Goal: Task Accomplishment & Management: Manage account settings

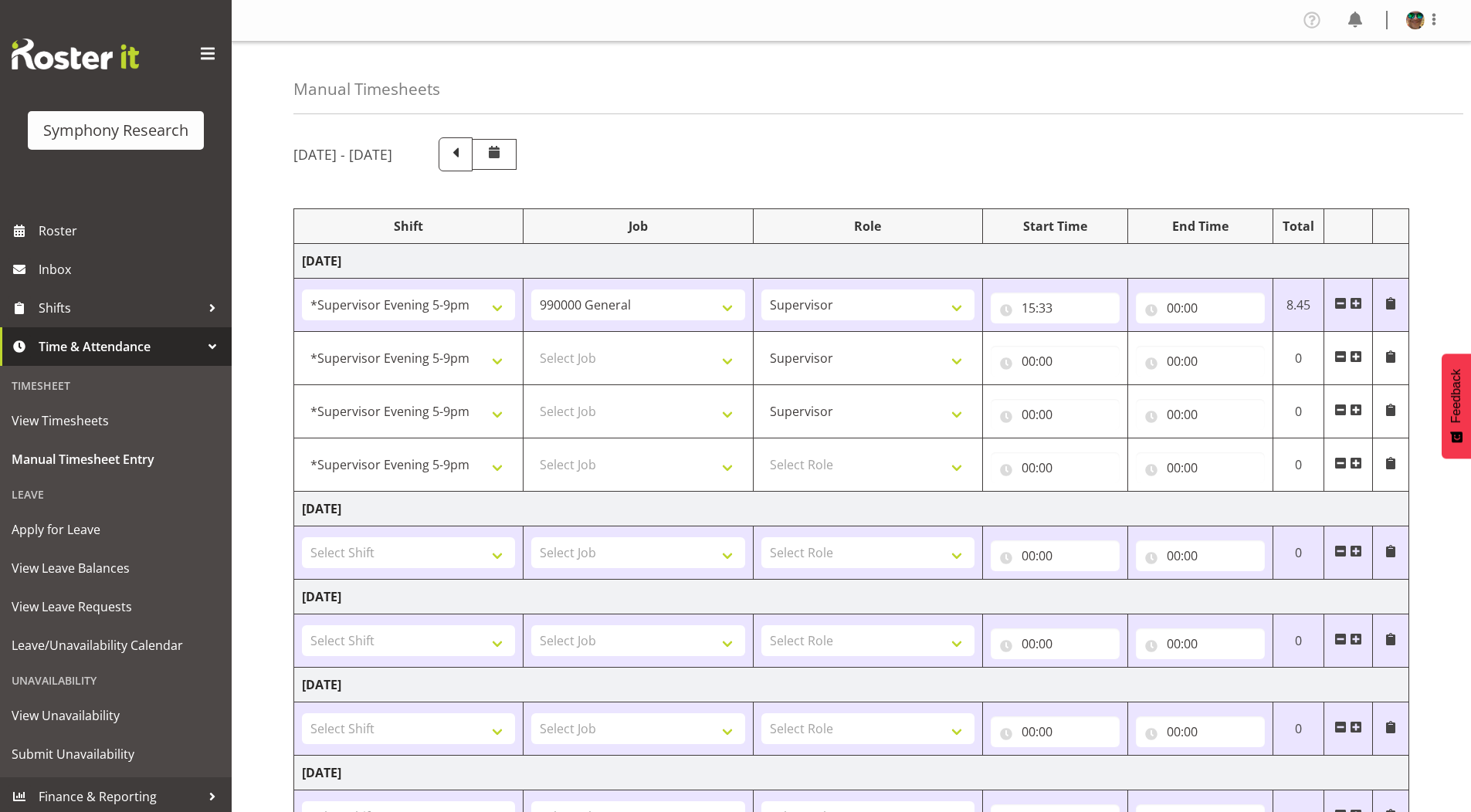
select select "2393"
select select "743"
select select "2393"
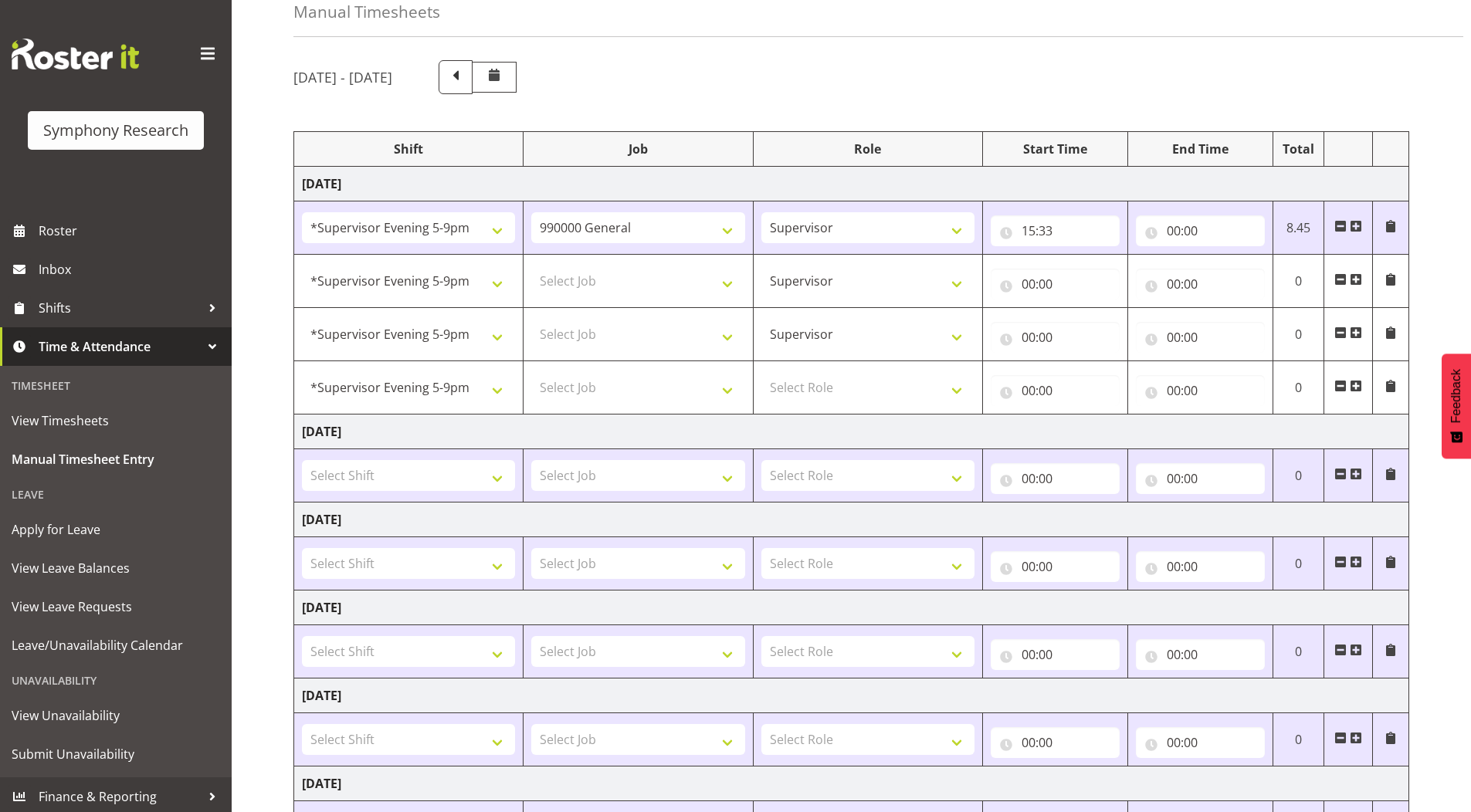
scroll to position [77, 0]
click at [1170, 232] on input "00:00" at bounding box center [1201, 231] width 129 height 31
click at [1232, 274] on select "00 01 02 03 04 05 06 07 08 09 10 11 12 13 14 15 16 17 18 19 20 21 22 23" at bounding box center [1242, 271] width 35 height 31
select select "15"
click at [1225, 256] on select "00 01 02 03 04 05 06 07 08 09 10 11 12 13 14 15 16 17 18 19 20 21 22 23" at bounding box center [1242, 271] width 35 height 31
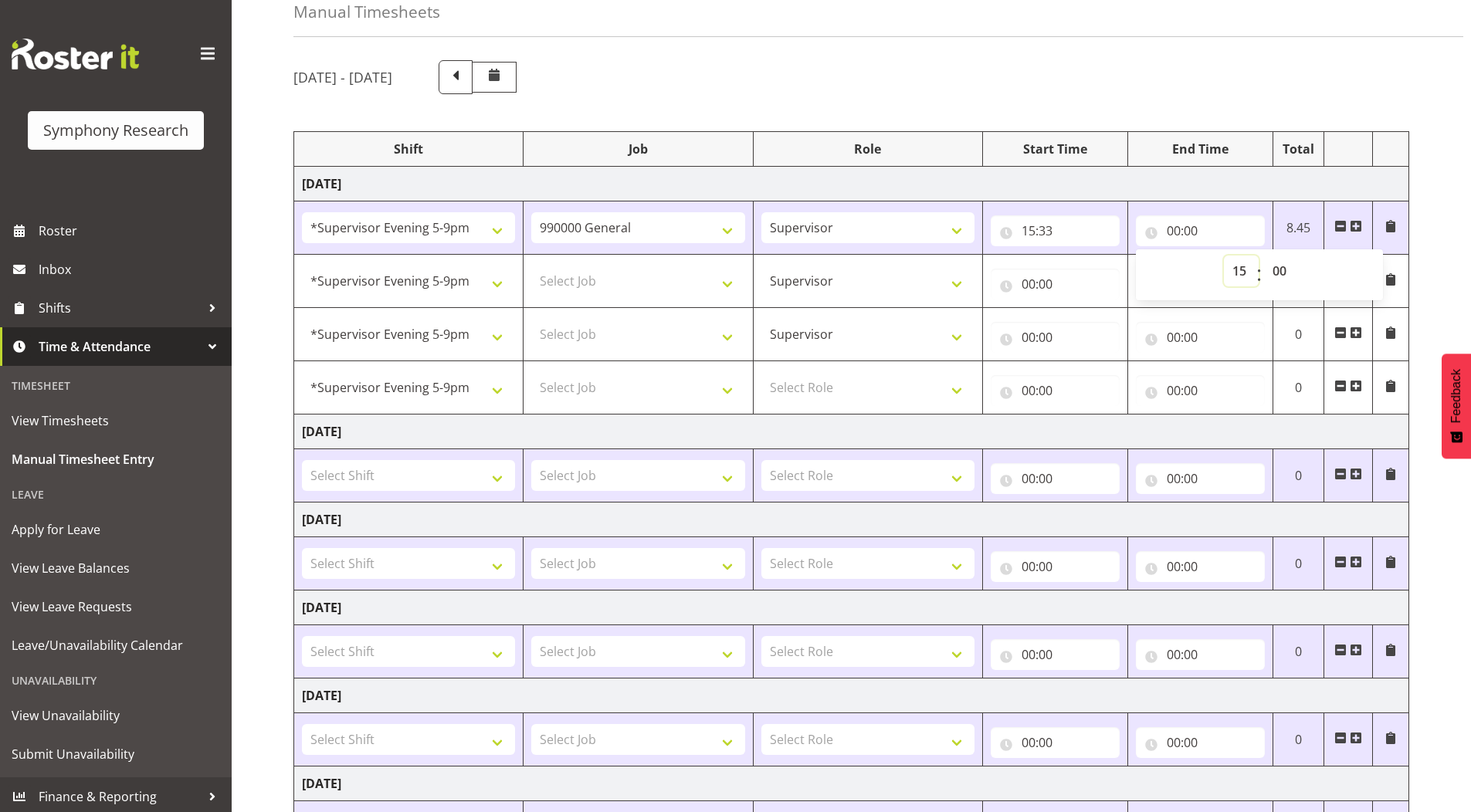
type input "15:00"
click at [1279, 270] on select "00 01 02 03 04 05 06 07 08 09 10 11 12 13 14 15 16 17 18 19 20 21 22 23 24 25 2…" at bounding box center [1281, 271] width 35 height 31
select select "42"
click at [1264, 256] on select "00 01 02 03 04 05 06 07 08 09 10 11 12 13 14 15 16 17 18 19 20 21 22 23 24 25 2…" at bounding box center [1281, 271] width 35 height 31
type input "15:42"
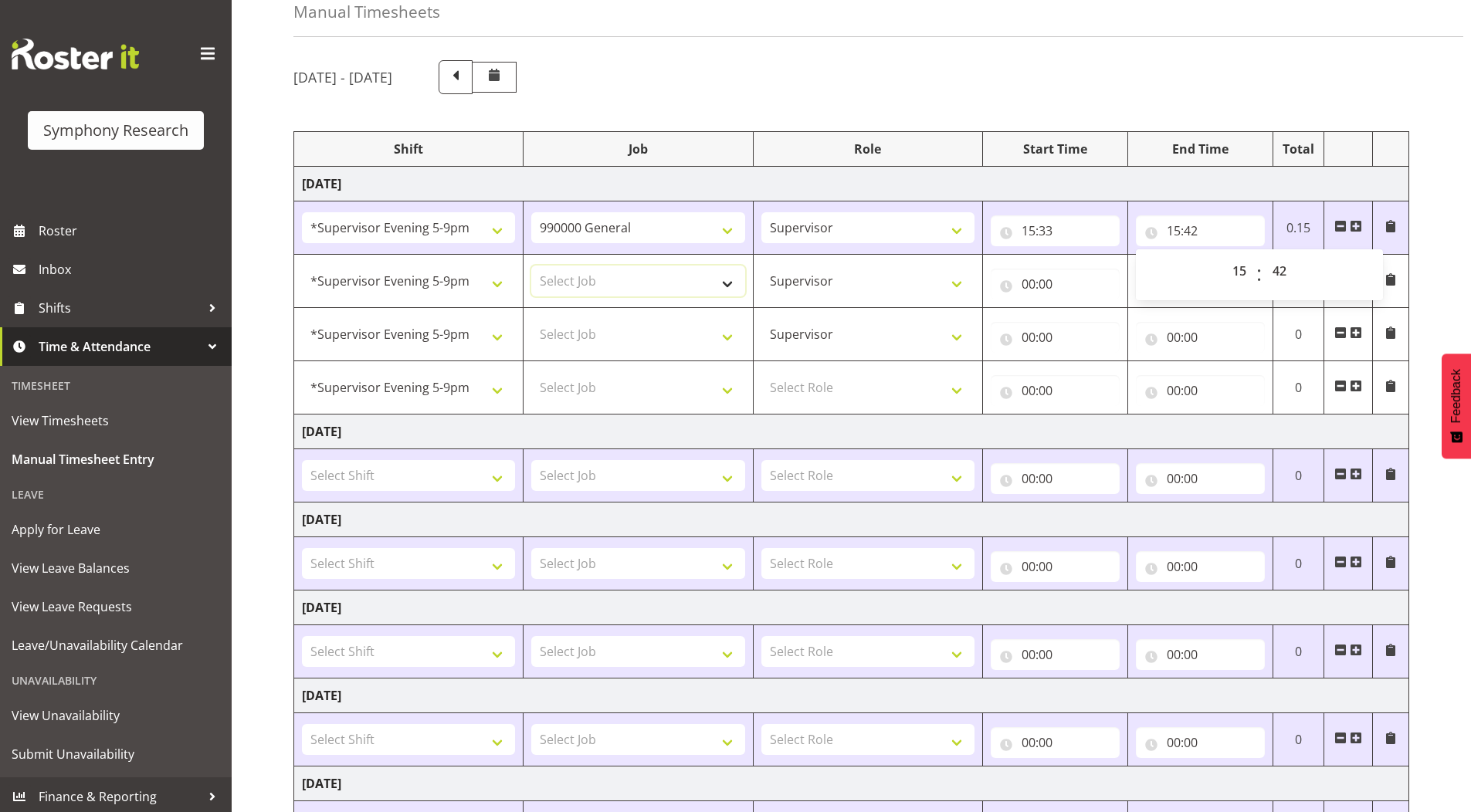
click at [567, 280] on select "Select Job 550060 IF Admin 553492 World Poll Aus Wave 2 Main 2025 553493 World …" at bounding box center [638, 281] width 213 height 31
select select "9426"
click at [532, 266] on select "Select Job 550060 IF Admin 553492 World Poll Aus Wave 2 Main 2025 553493 World …" at bounding box center [638, 281] width 213 height 31
click at [591, 342] on select "Select Job 550060 IF Admin 553492 World Poll Aus Wave 2 Main 2025 553493 World …" at bounding box center [638, 335] width 213 height 31
select select "9636"
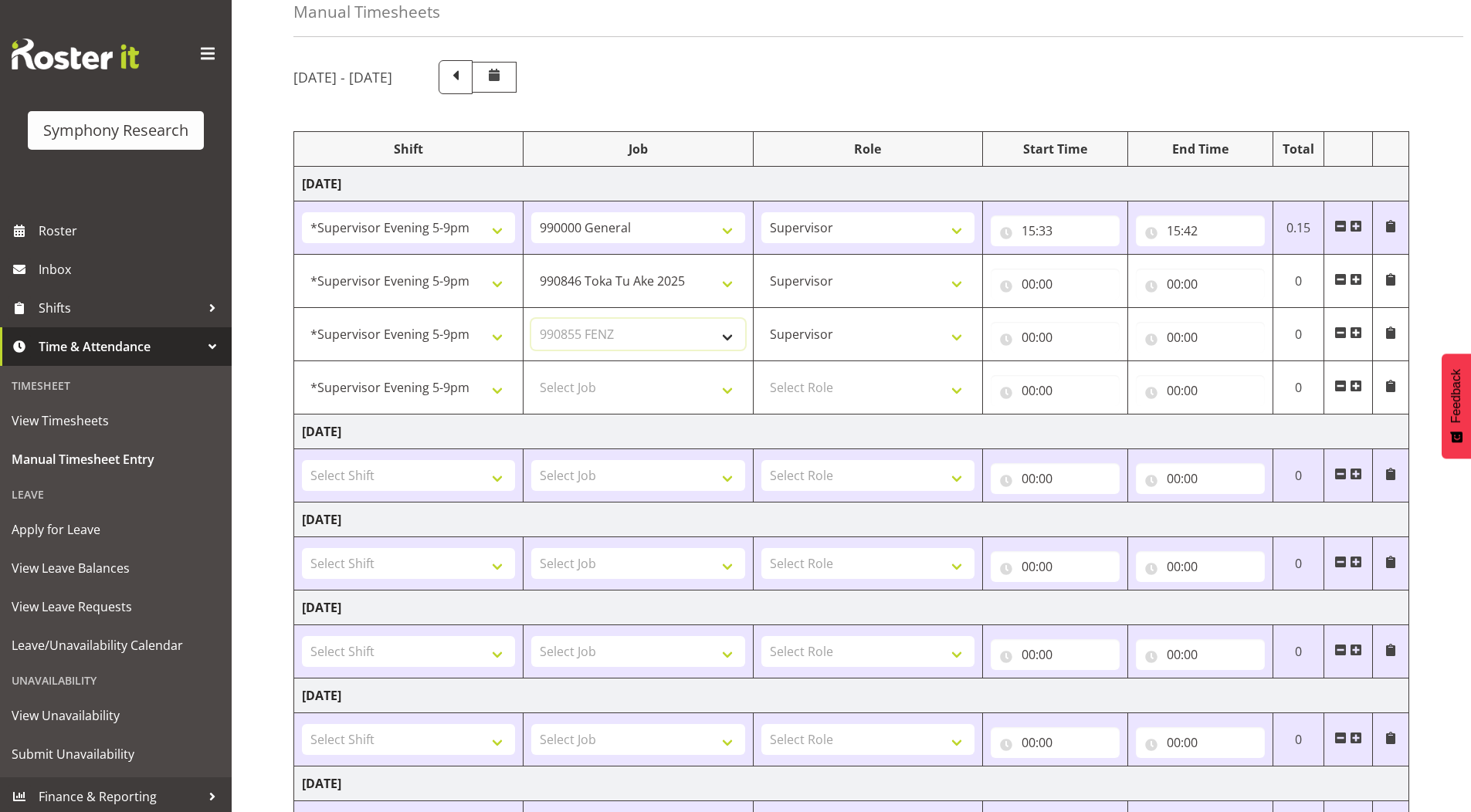
click at [532, 319] on select "Select Job 550060 IF Admin 553492 World Poll Aus Wave 2 Main 2025 553493 World …" at bounding box center [638, 335] width 213 height 31
drag, startPoint x: 598, startPoint y: 382, endPoint x: 603, endPoint y: 398, distance: 16.8
click at [598, 382] on select "Select Job 550060 IF Admin 553492 World Poll Aus Wave 2 Main 2025 553493 World …" at bounding box center [638, 387] width 213 height 31
select select "10239"
click at [532, 372] on select "Select Job 550060 IF Admin 553492 World Poll Aus Wave 2 Main 2025 553493 World …" at bounding box center [638, 387] width 213 height 31
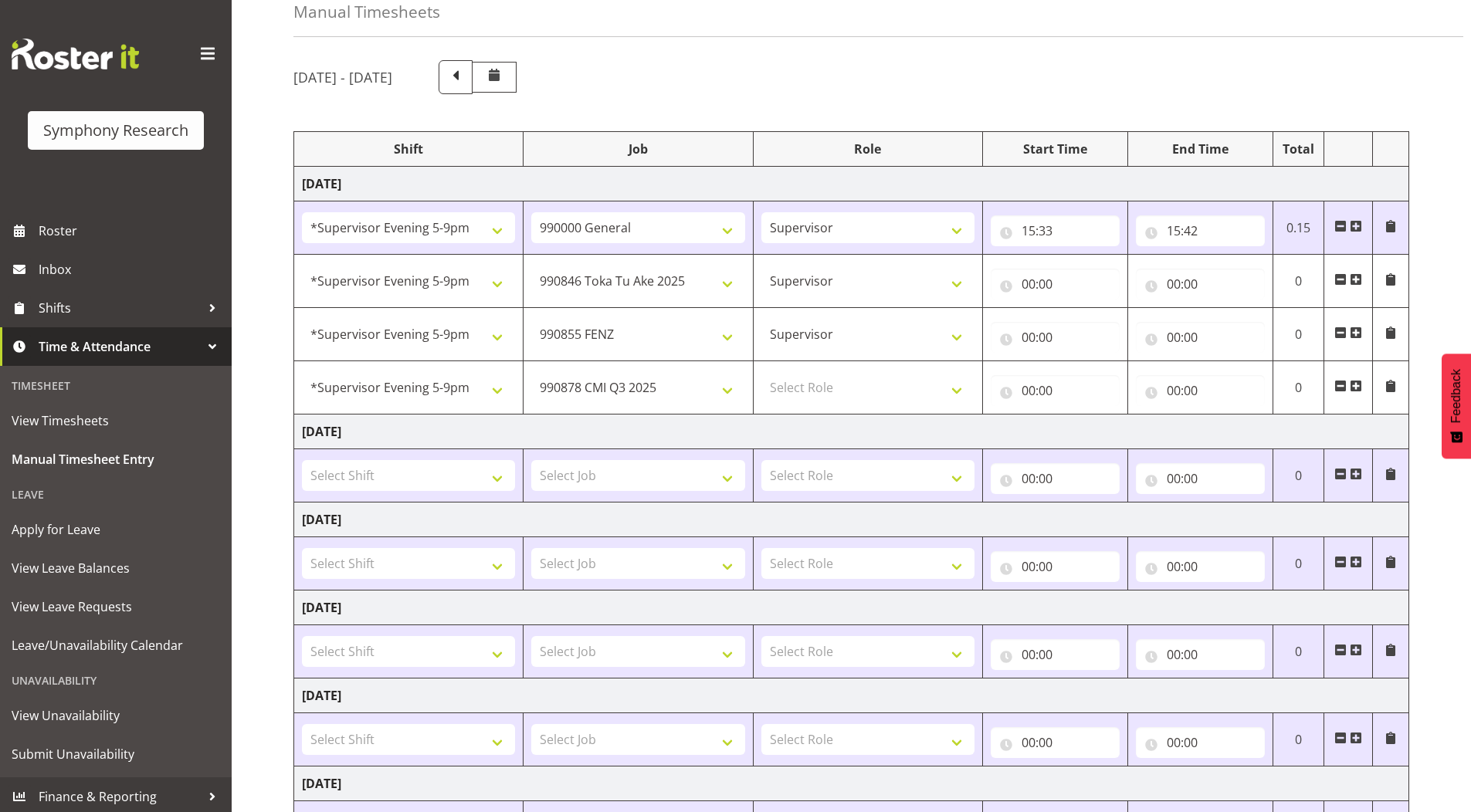
click at [1356, 383] on span at bounding box center [1356, 386] width 12 height 12
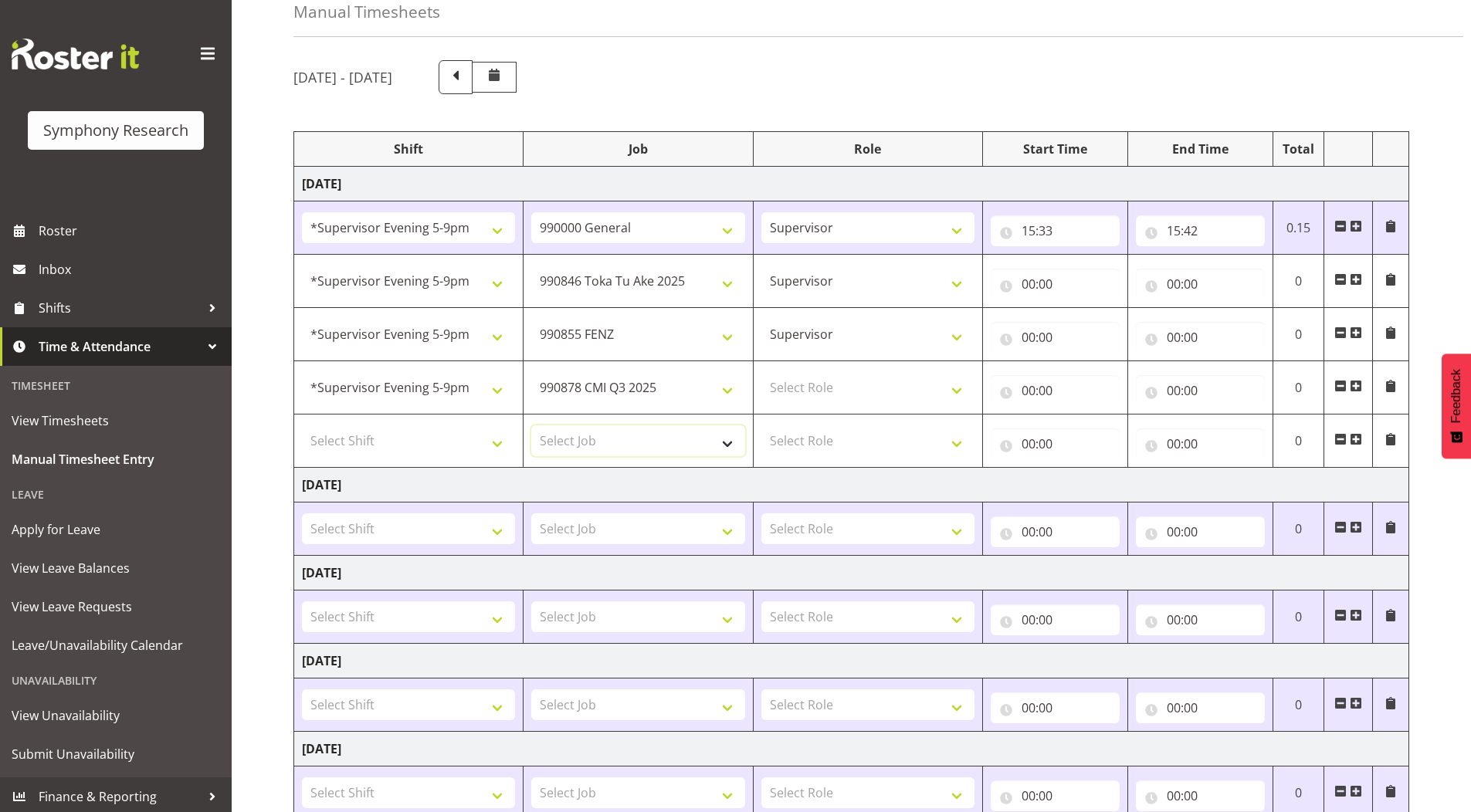
drag, startPoint x: 571, startPoint y: 443, endPoint x: 585, endPoint y: 551, distance: 108.9
click at [571, 443] on select "Select Job 550060 IF Admin 553492 World Poll Aus Wave 2 Main 2025 553493 World …" at bounding box center [638, 441] width 213 height 31
select select "10536"
click at [532, 425] on select "Select Job 550060 IF Admin 553492 World Poll Aus Wave 2 Main 2025 553493 World …" at bounding box center [638, 441] width 213 height 31
drag, startPoint x: 798, startPoint y: 383, endPoint x: 797, endPoint y: 359, distance: 24.0
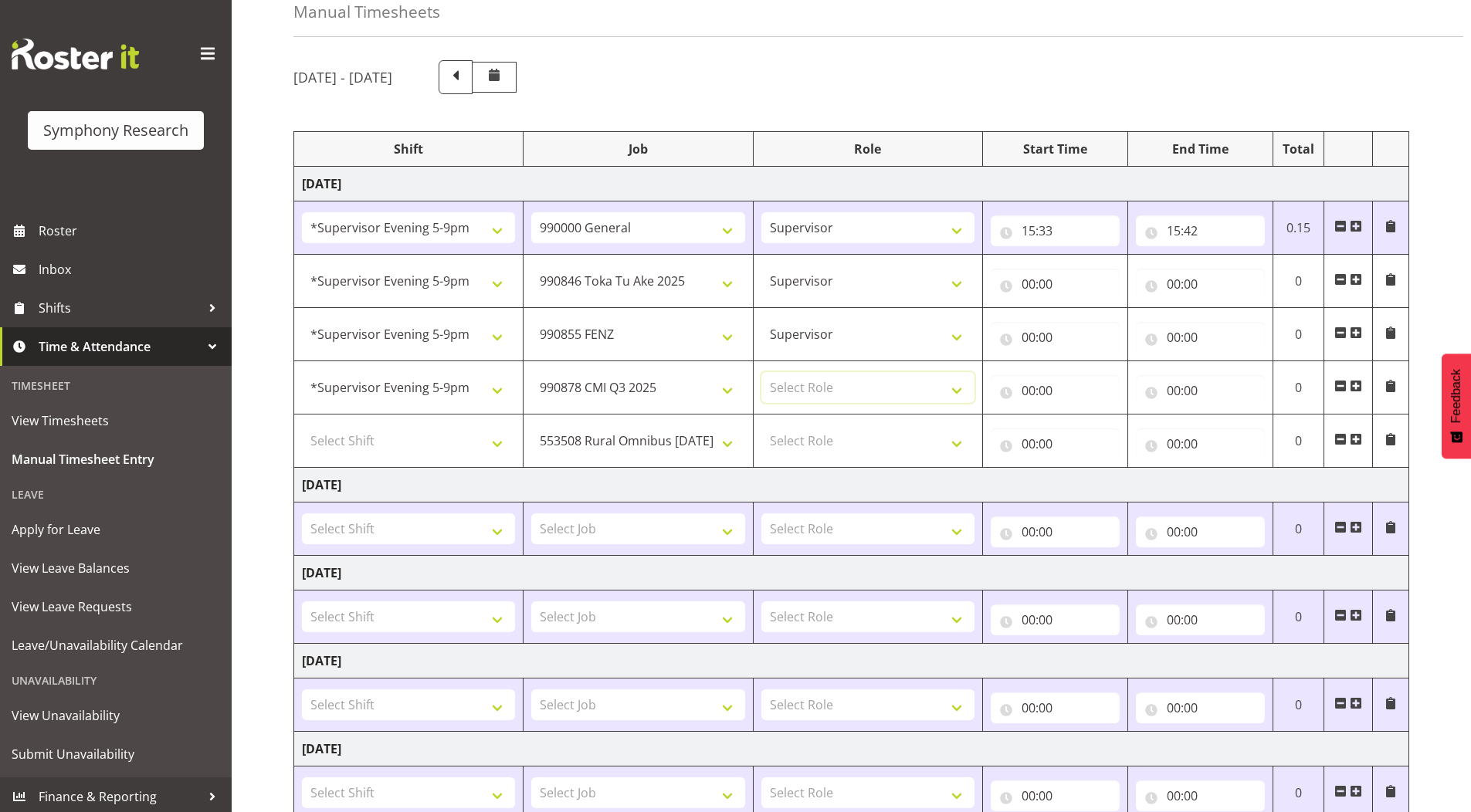
click at [798, 383] on select "Select Role Supervisor Briefing Interviewing" at bounding box center [868, 387] width 213 height 31
select select "45"
click at [762, 372] on select "Select Role Supervisor Briefing Interviewing" at bounding box center [868, 387] width 213 height 31
drag, startPoint x: 787, startPoint y: 442, endPoint x: 787, endPoint y: 455, distance: 13.0
click at [787, 442] on select "Select Role Supervisor Briefing Interviewing" at bounding box center [868, 441] width 213 height 31
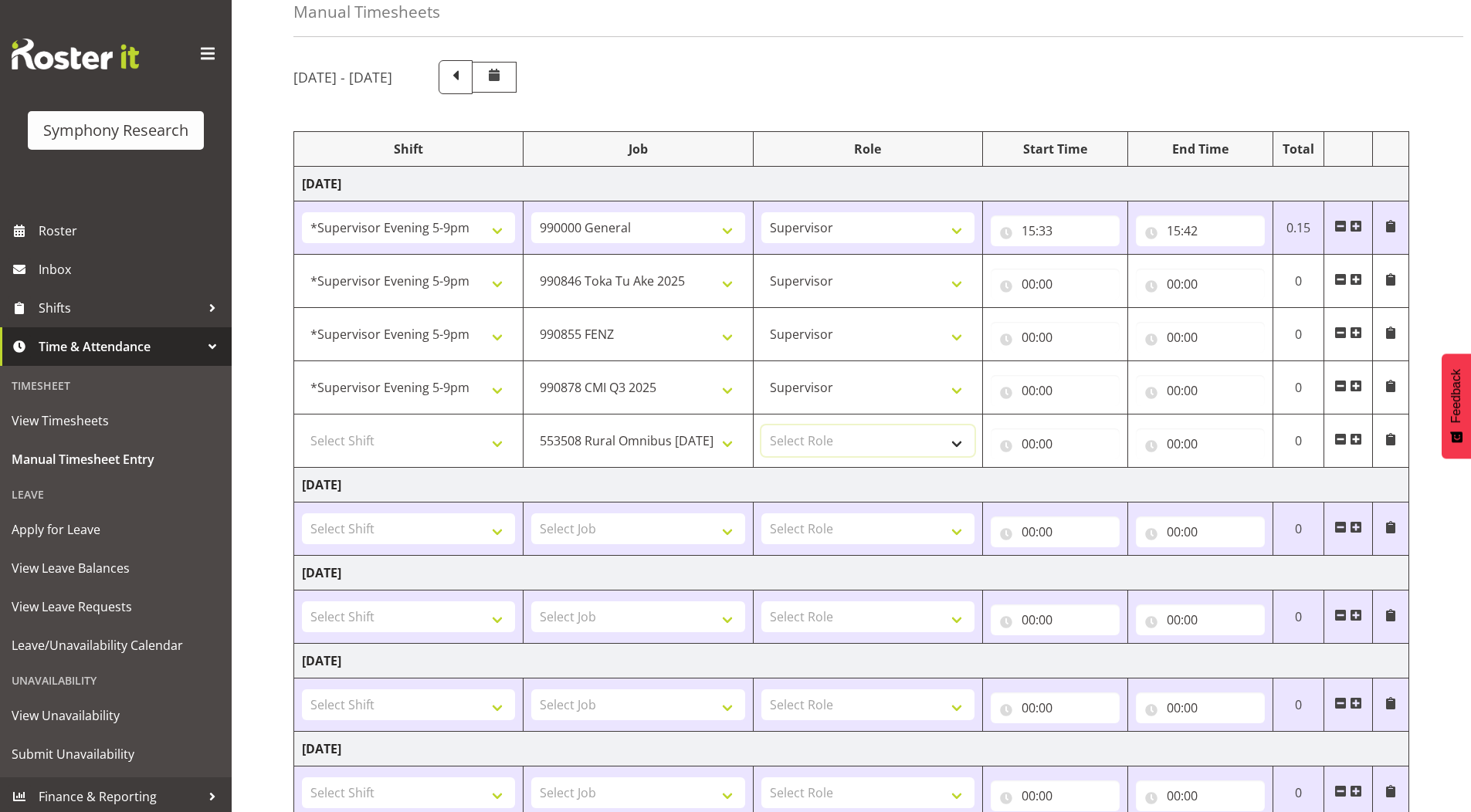
select select "45"
click at [762, 425] on select "Select Role Supervisor Briefing Interviewing" at bounding box center [868, 441] width 213 height 31
click at [345, 437] on select "Select Shift !!Project Briefing (Job to be assigned) !!Weekend Residential (Ros…" at bounding box center [408, 441] width 213 height 31
select select "2393"
click at [302, 425] on select "Select Shift !!Project Briefing (Job to be assigned) !!Weekend Residential (Ros…" at bounding box center [408, 441] width 213 height 31
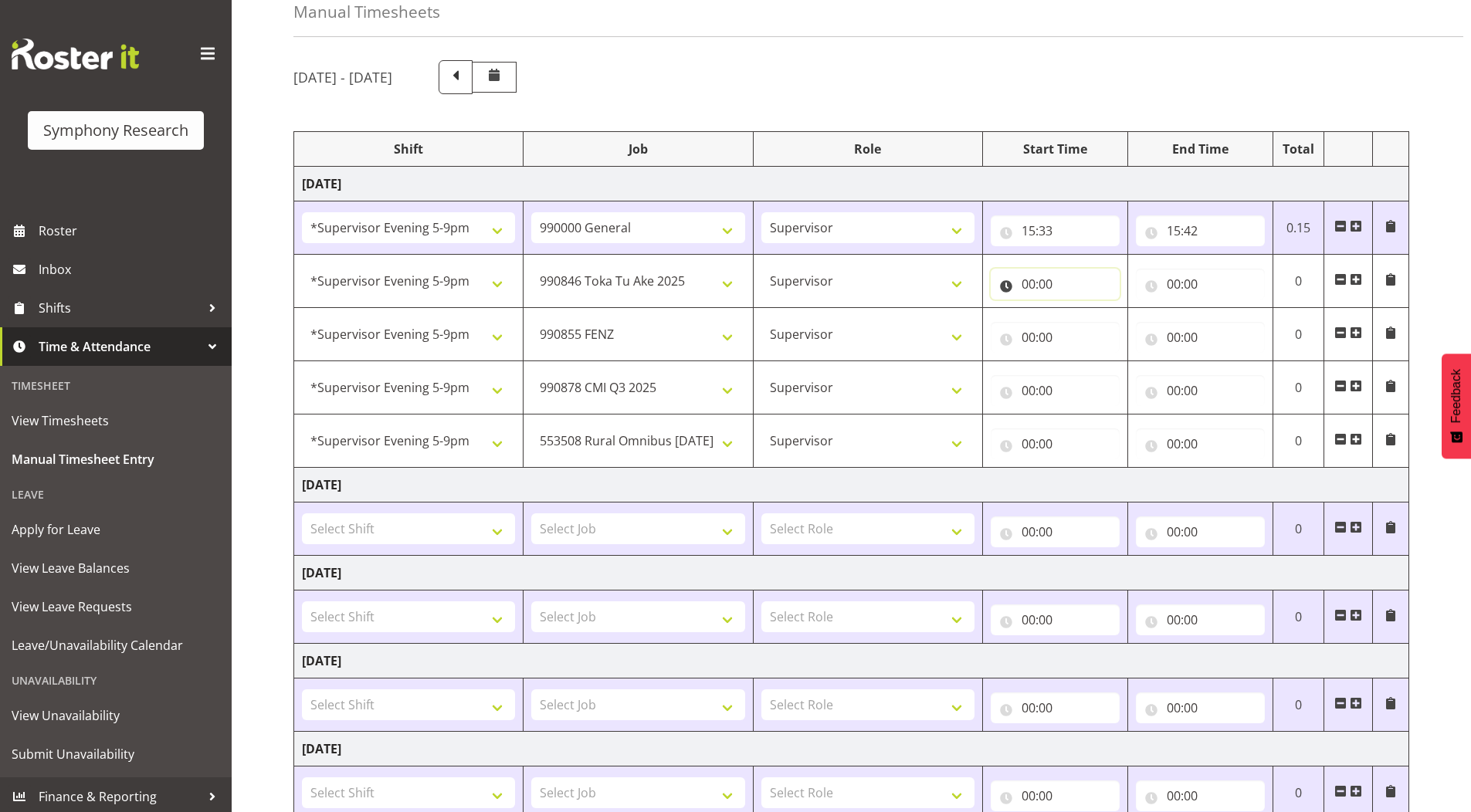
click at [1027, 285] on input "00:00" at bounding box center [1056, 284] width 129 height 31
click at [1090, 327] on select "00 01 02 03 04 05 06 07 08 09 10 11 12 13 14 15 16 17 18 19 20 21 22 23" at bounding box center [1096, 325] width 35 height 31
select select "15"
click at [1079, 309] on select "00 01 02 03 04 05 06 07 08 09 10 11 12 13 14 15 16 17 18 19 20 21 22 23" at bounding box center [1096, 325] width 35 height 31
type input "15:00"
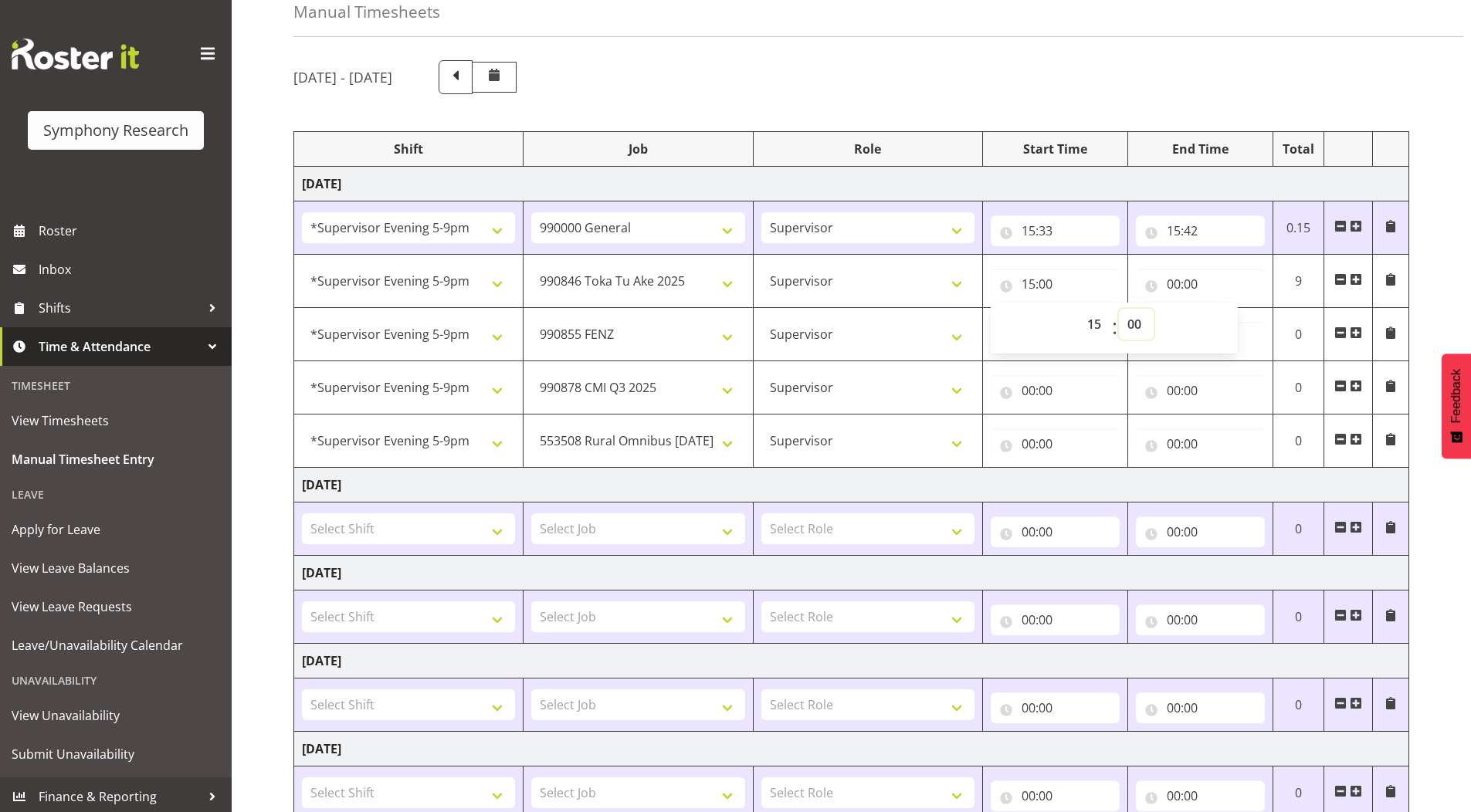
click at [1135, 322] on select "00 01 02 03 04 05 06 07 08 09 10 11 12 13 14 15 16 17 18 19 20 21 22 23 24 25 2…" at bounding box center [1136, 325] width 35 height 31
select select "42"
click at [1119, 309] on select "00 01 02 03 04 05 06 07 08 09 10 11 12 13 14 15 16 17 18 19 20 21 22 23 24 25 2…" at bounding box center [1136, 325] width 35 height 31
type input "15:42"
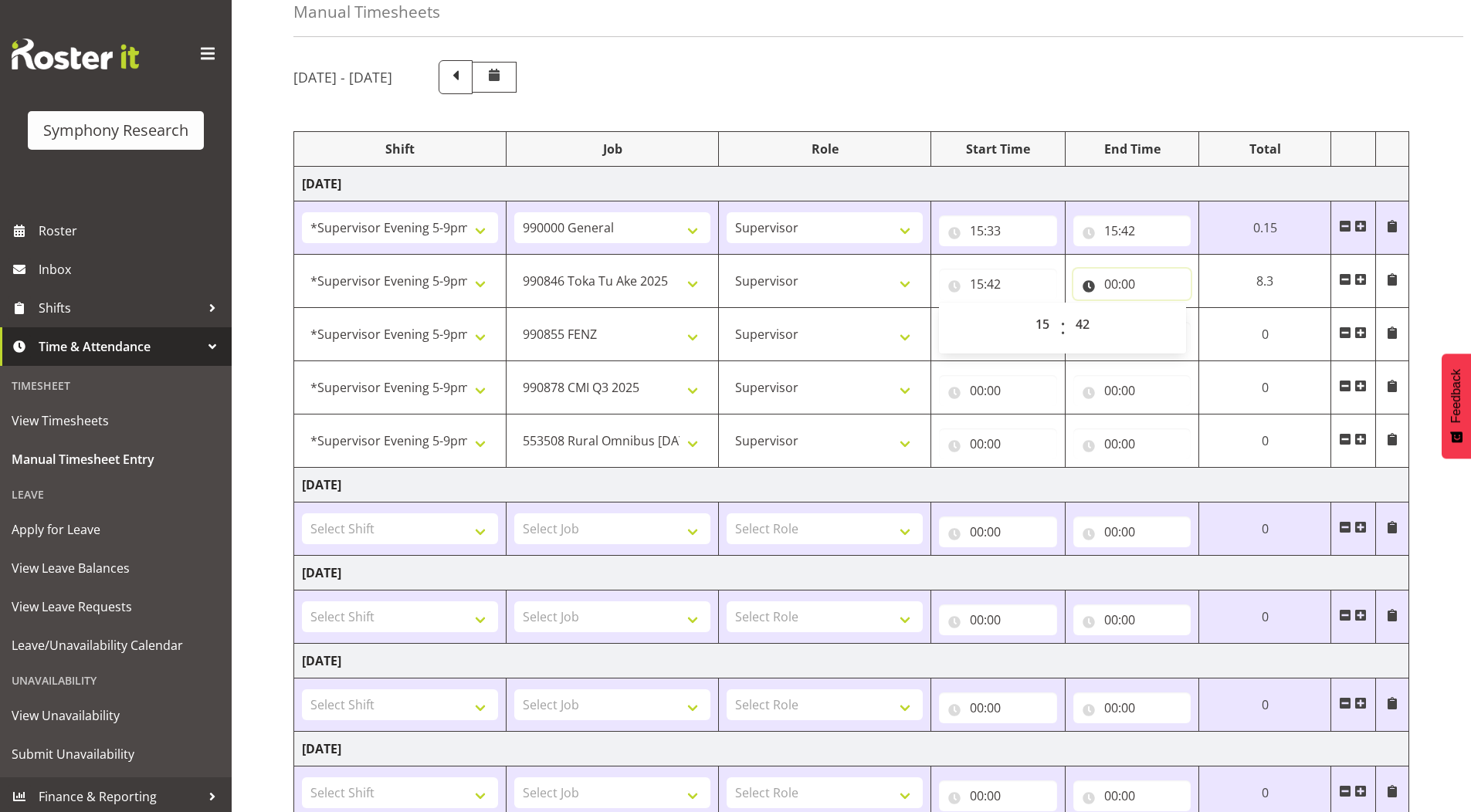
click at [1109, 284] on input "00:00" at bounding box center [1132, 284] width 118 height 31
click at [1171, 326] on select "00 01 02 03 04 05 06 07 08 09 10 11 12 13 14 15 16 17 18 19 20 21 22 23" at bounding box center [1179, 325] width 35 height 31
select select "16"
click at [1162, 309] on select "00 01 02 03 04 05 06 07 08 09 10 11 12 13 14 15 16 17 18 19 20 21 22 23" at bounding box center [1179, 325] width 35 height 31
type input "16:00"
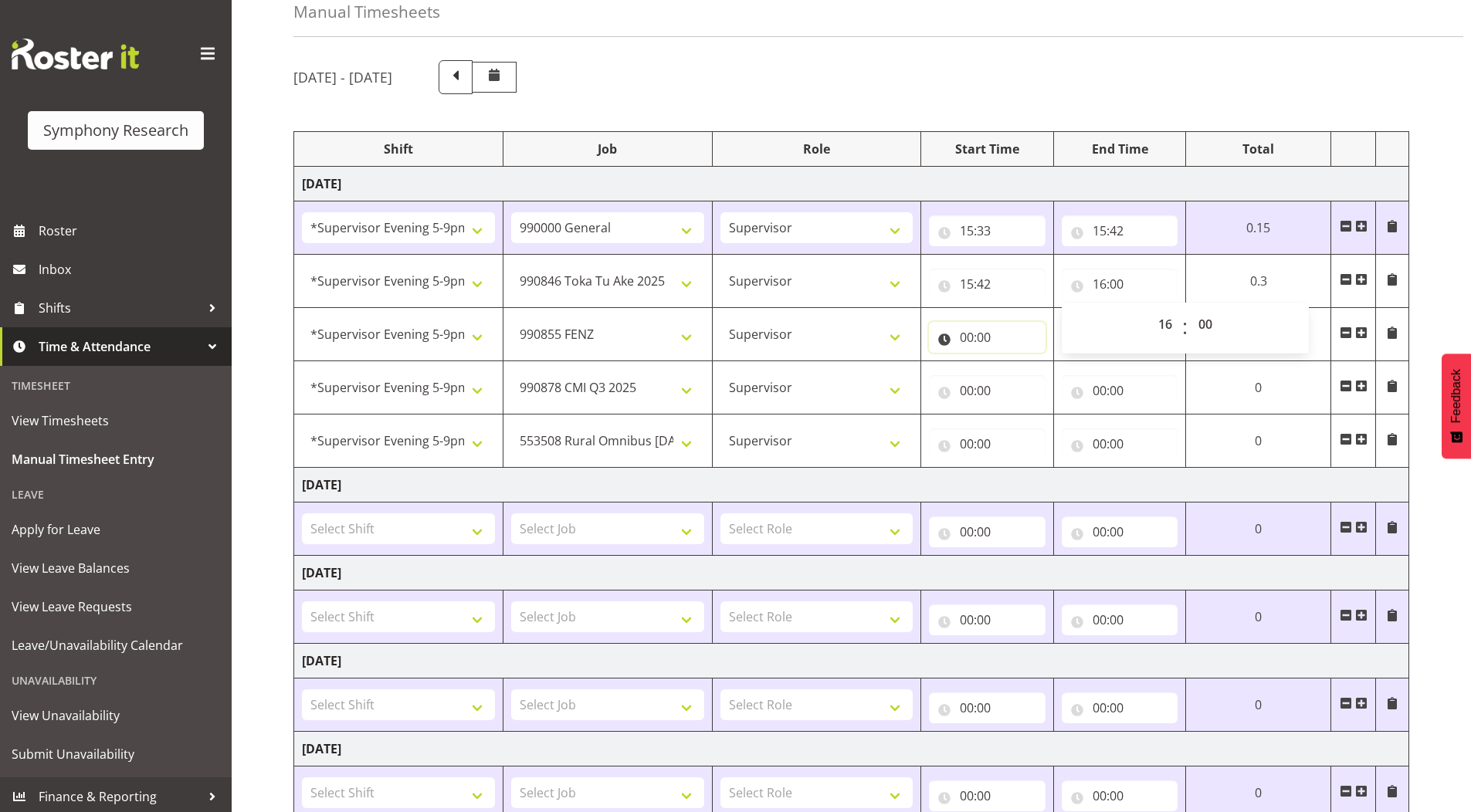
click at [965, 336] on input "00:00" at bounding box center [987, 338] width 115 height 31
click at [1027, 373] on select "00 01 02 03 04 05 06 07 08 09 10 11 12 13 14 15 16 17 18 19 20 21 22 23" at bounding box center [1034, 377] width 35 height 31
select select "16"
click at [1052, 362] on select "00 01 02 03 04 05 06 07 08 09 10 11 12 13 14 15 16 17 18 19 20 21 22 23" at bounding box center [1034, 377] width 35 height 31
type input "16:00"
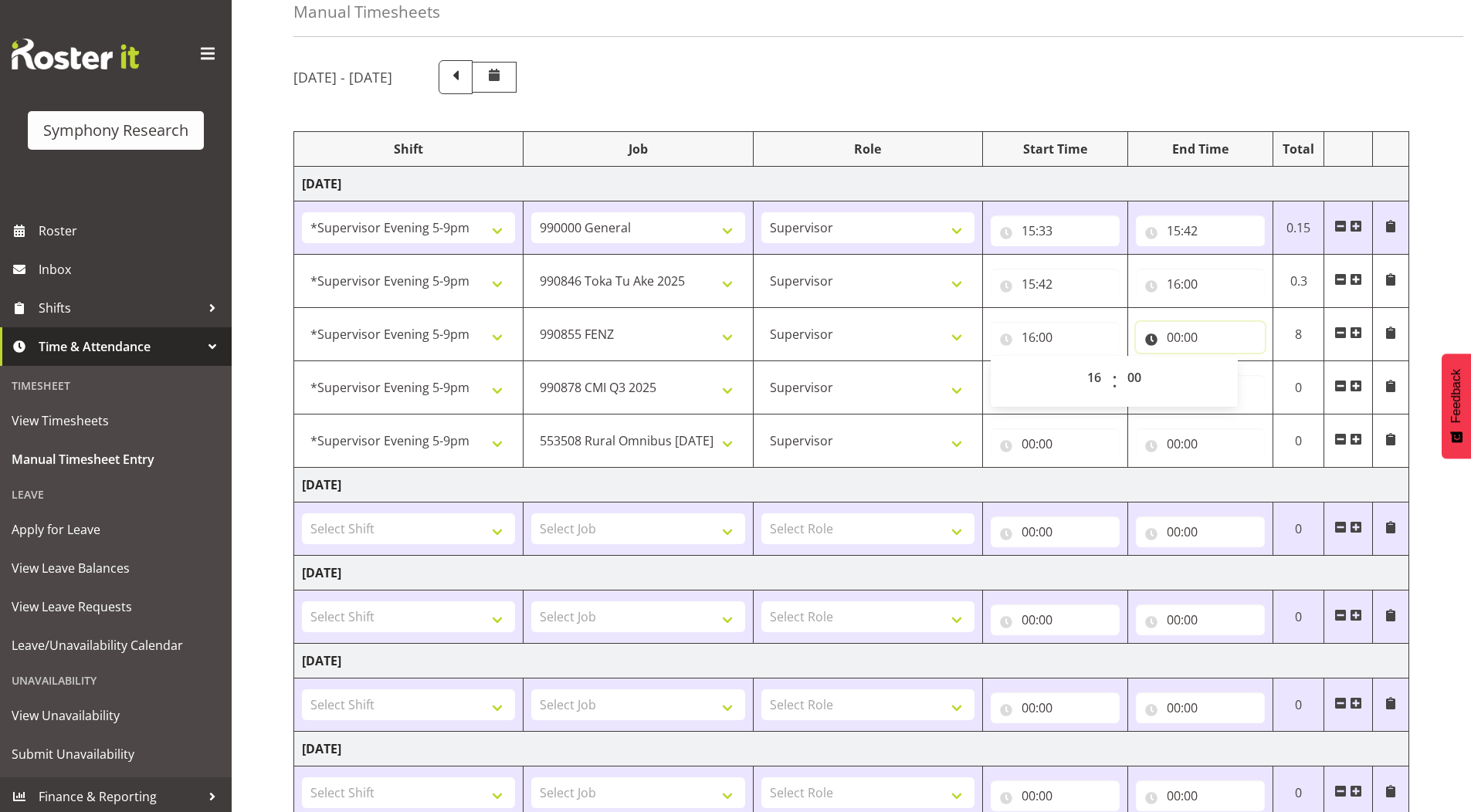
click at [1173, 339] on input "00:00" at bounding box center [1201, 338] width 129 height 31
click at [1237, 372] on select "00 01 02 03 04 05 06 07 08 09 10 11 12 13 14 15 16 17 18 19 20 21 22 23" at bounding box center [1242, 377] width 35 height 31
select select "17"
click at [1225, 362] on select "00 01 02 03 04 05 06 07 08 09 10 11 12 13 14 15 16 17 18 19 20 21 22 23" at bounding box center [1242, 377] width 35 height 31
type input "17:00"
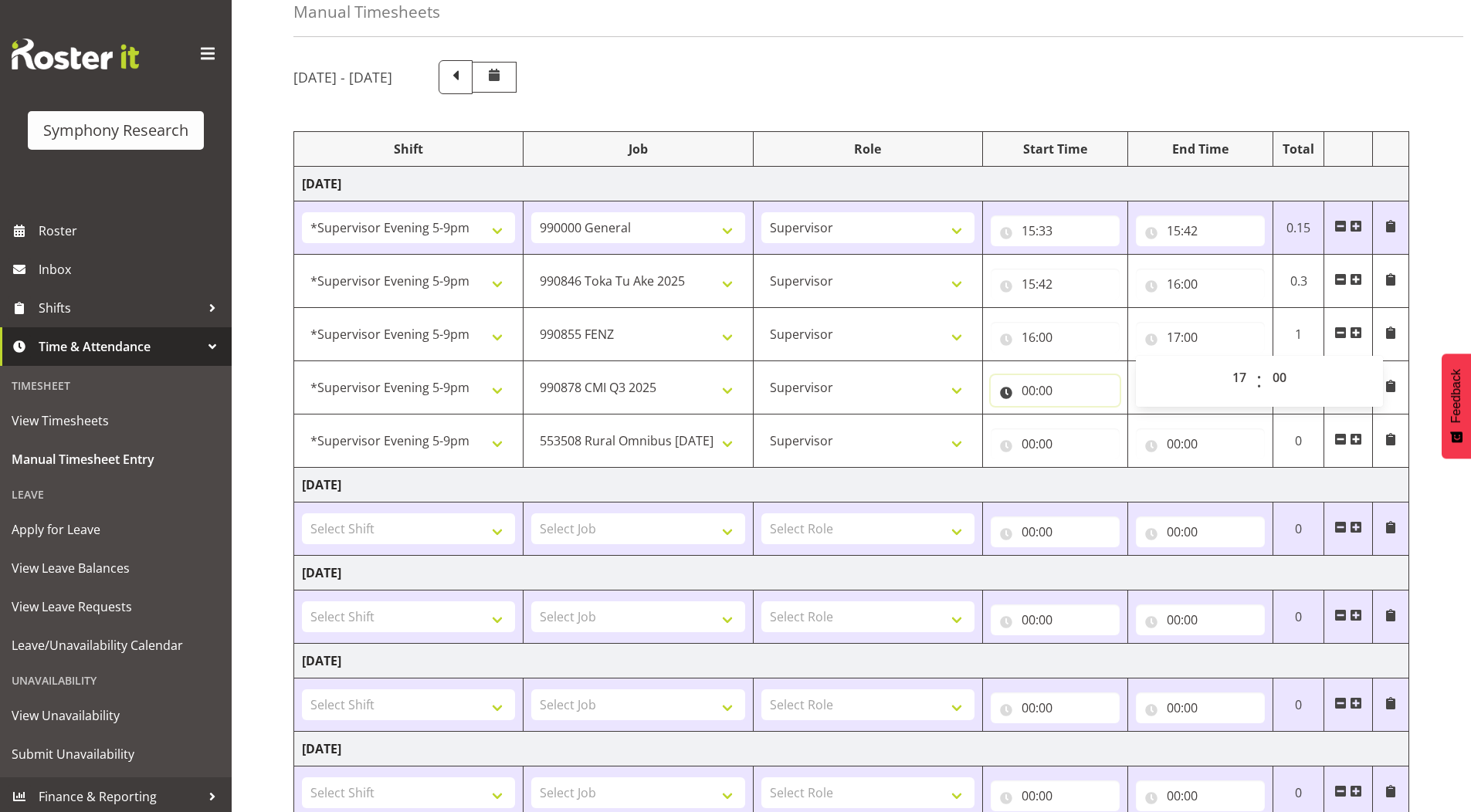
click at [1026, 393] on input "00:00" at bounding box center [1056, 391] width 129 height 31
click at [1084, 432] on select "00 01 02 03 04 05 06 07 08 09 10 11 12 13 14 15 16 17 18 19 20 21 22 23" at bounding box center [1096, 431] width 35 height 31
select select "17"
click at [1079, 415] on select "00 01 02 03 04 05 06 07 08 09 10 11 12 13 14 15 16 17 18 19 20 21 22 23" at bounding box center [1096, 431] width 35 height 31
type input "17:00"
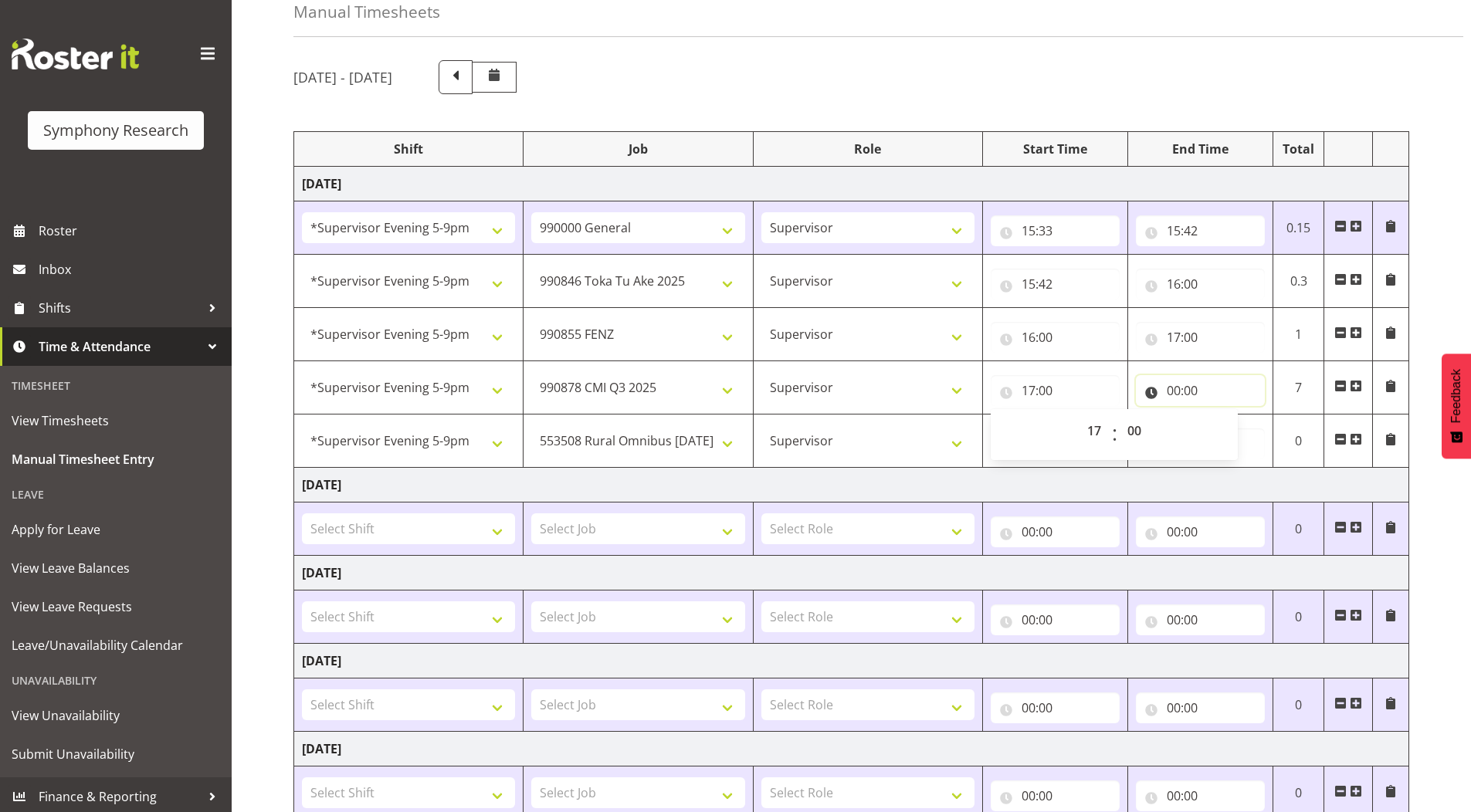
click at [1179, 391] on input "00:00" at bounding box center [1201, 391] width 129 height 31
click at [1243, 428] on select "00 01 02 03 04 05 06 07 08 09 10 11 12 13 14 15 16 17 18 19 20 21 22 23" at bounding box center [1242, 431] width 35 height 31
select select "18"
click at [1225, 415] on select "00 01 02 03 04 05 06 07 08 09 10 11 12 13 14 15 16 17 18 19 20 21 22 23" at bounding box center [1242, 431] width 35 height 31
type input "18:00"
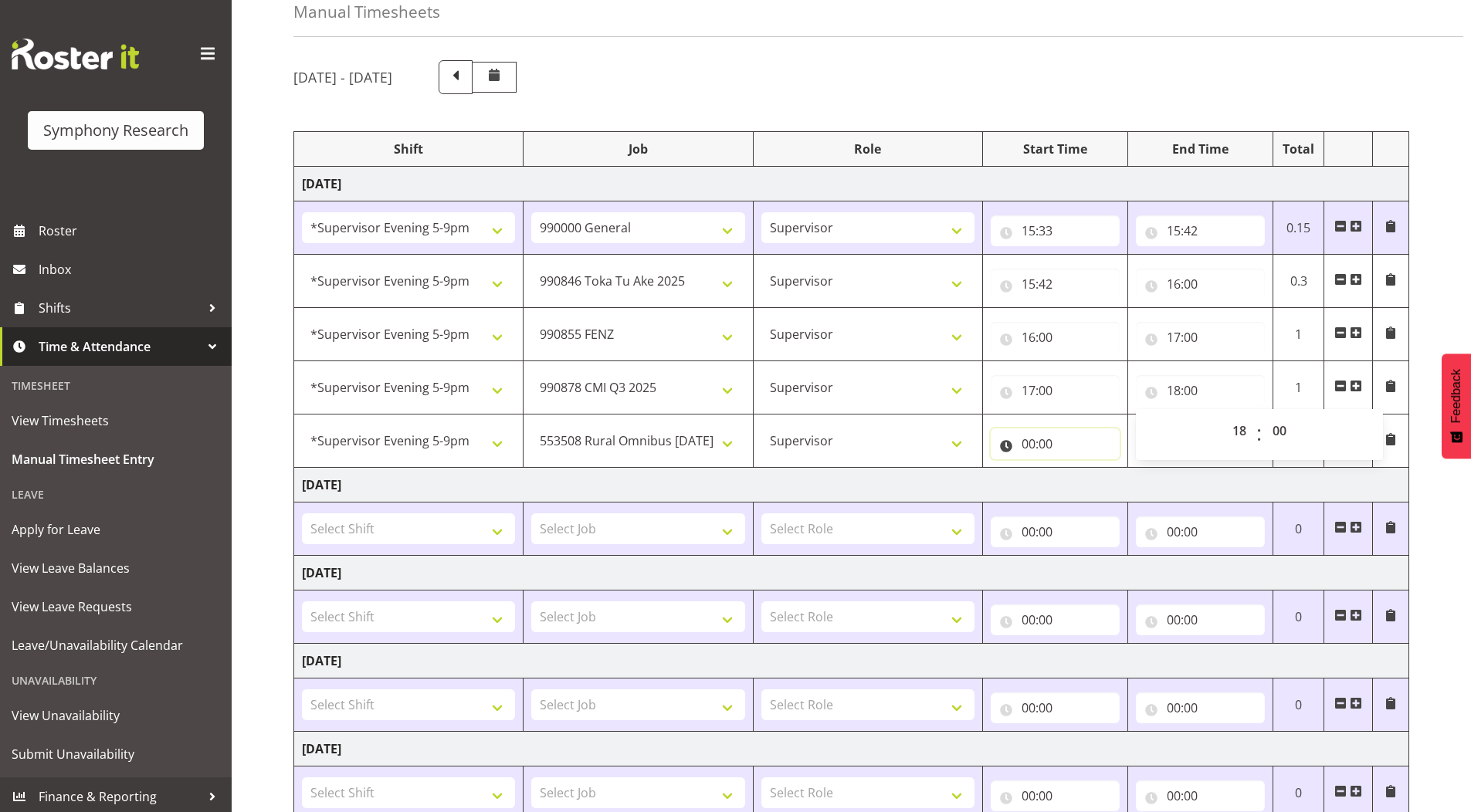
click at [1026, 443] on input "00:00" at bounding box center [1056, 444] width 129 height 31
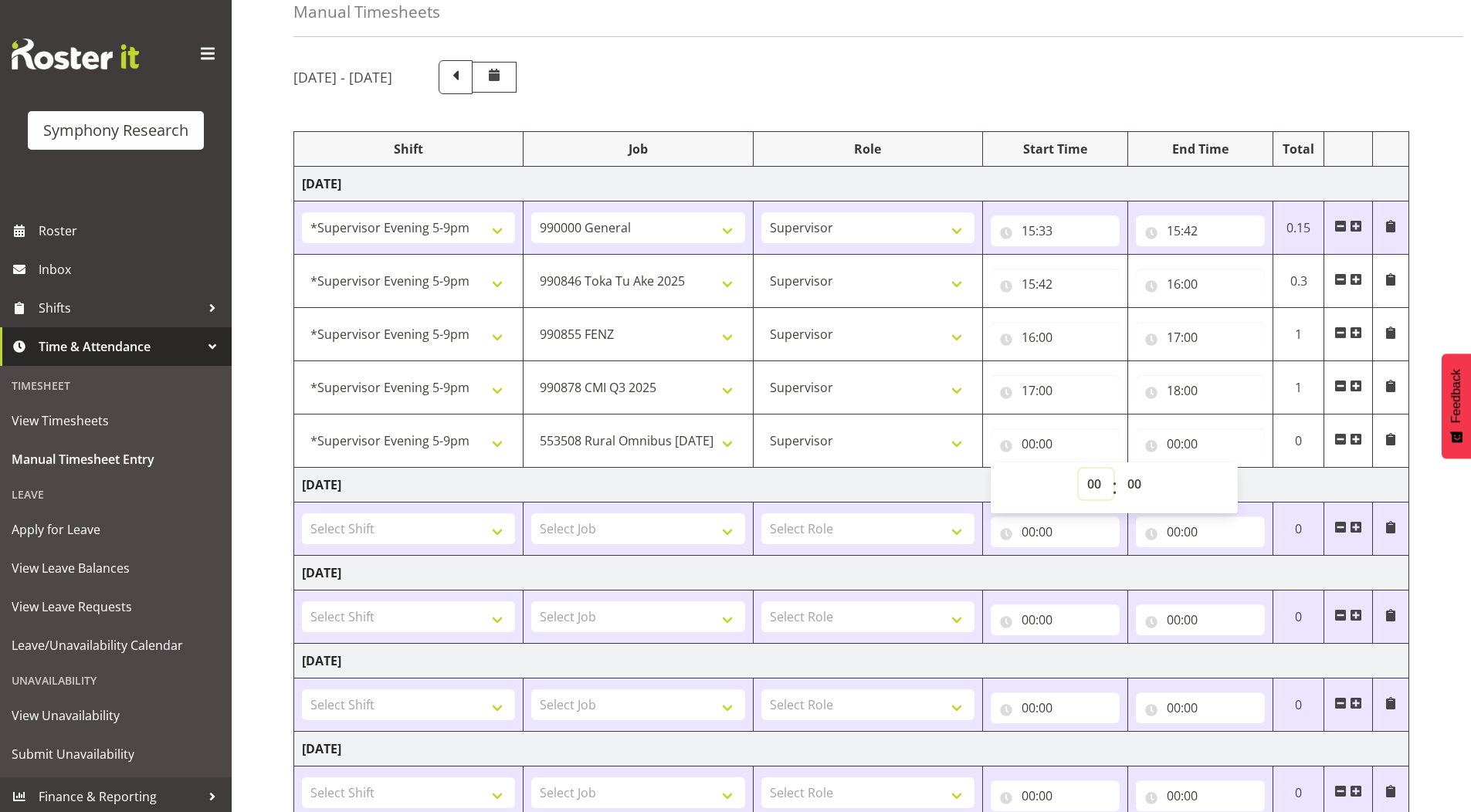
click at [1093, 484] on select "00 01 02 03 04 05 06 07 08 09 10 11 12 13 14 15 16 17 18 19 20 21 22 23" at bounding box center [1096, 484] width 35 height 31
select select "18"
click at [1079, 469] on select "00 01 02 03 04 05 06 07 08 09 10 11 12 13 14 15 16 17 18 19 20 21 22 23" at bounding box center [1096, 484] width 35 height 31
type input "18:00"
click at [1175, 443] on input "00:00" at bounding box center [1201, 444] width 129 height 31
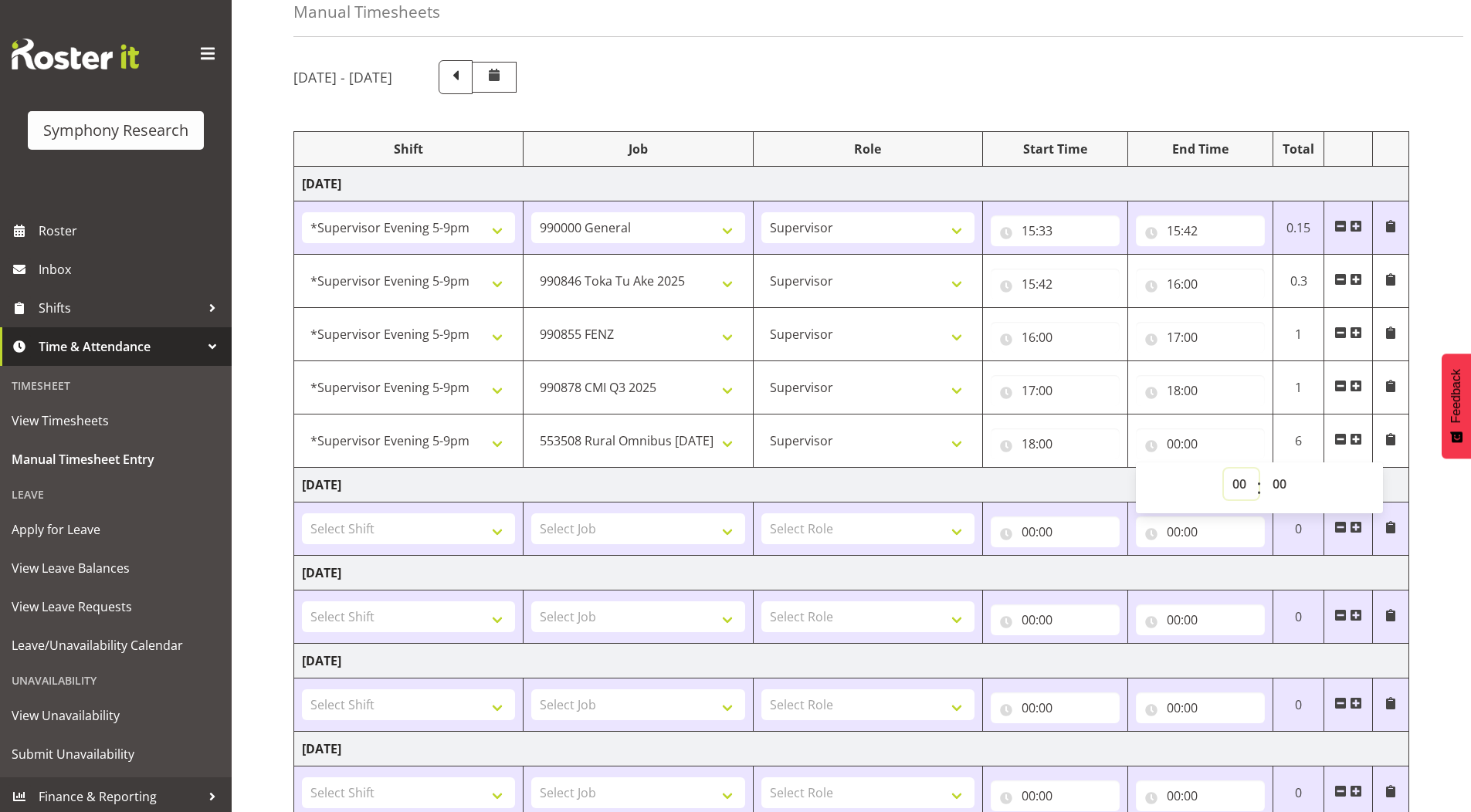
click at [1238, 479] on select "00 01 02 03 04 05 06 07 08 09 10 11 12 13 14 15 16 17 18 19 20 21 22 23" at bounding box center [1242, 484] width 35 height 31
select select "22"
click at [1225, 469] on select "00 01 02 03 04 05 06 07 08 09 10 11 12 13 14 15 16 17 18 19 20 21 22 23" at bounding box center [1242, 484] width 35 height 31
type input "22:00"
click at [1282, 484] on select "00 01 02 03 04 05 06 07 08 09 10 11 12 13 14 15 16 17 18 19 20 21 22 23 24 25 2…" at bounding box center [1281, 484] width 35 height 31
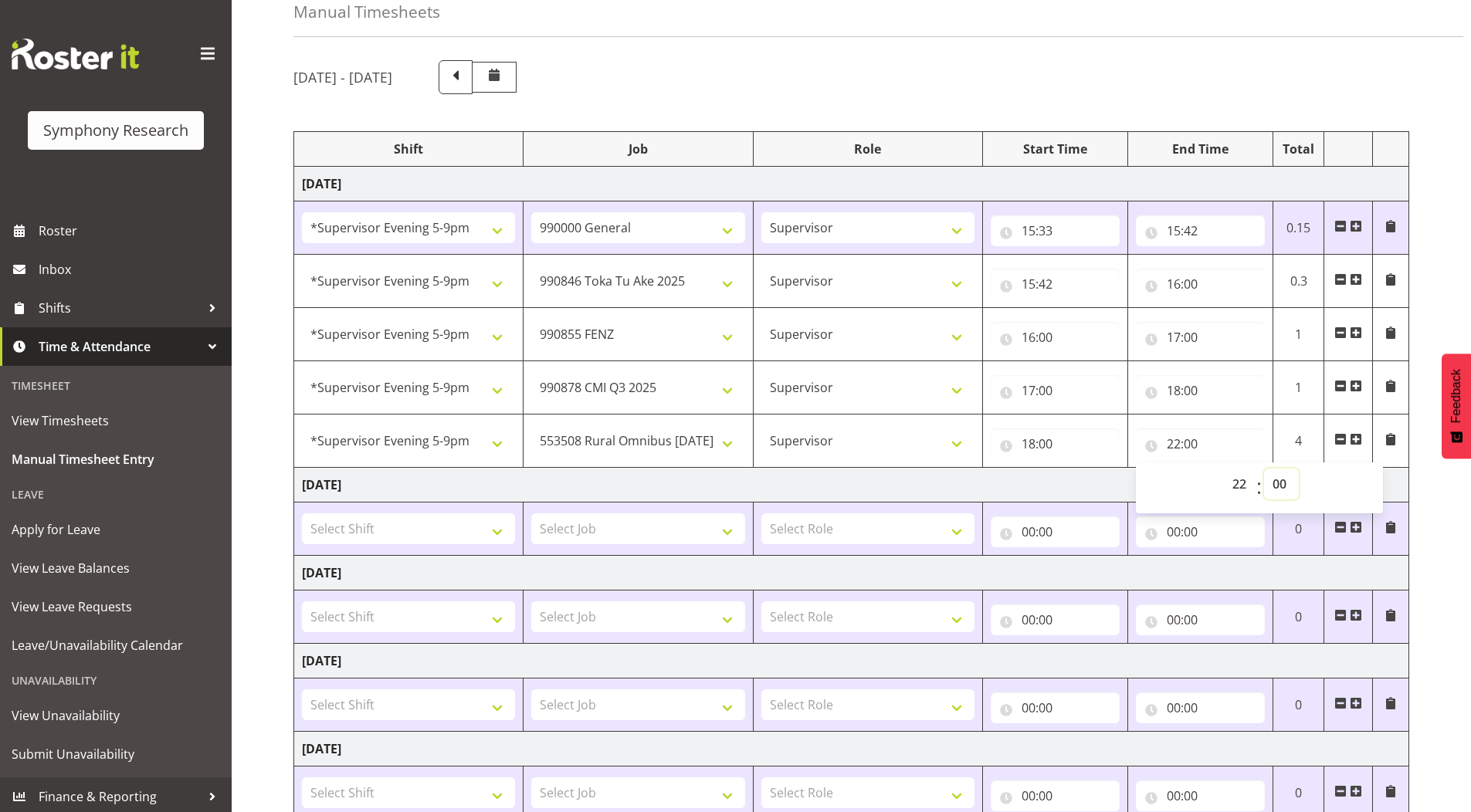
select select "35"
click at [1264, 469] on select "00 01 02 03 04 05 06 07 08 09 10 11 12 13 14 15 16 17 18 19 20 21 22 23 24 25 2…" at bounding box center [1281, 484] width 35 height 31
type input "22:35"
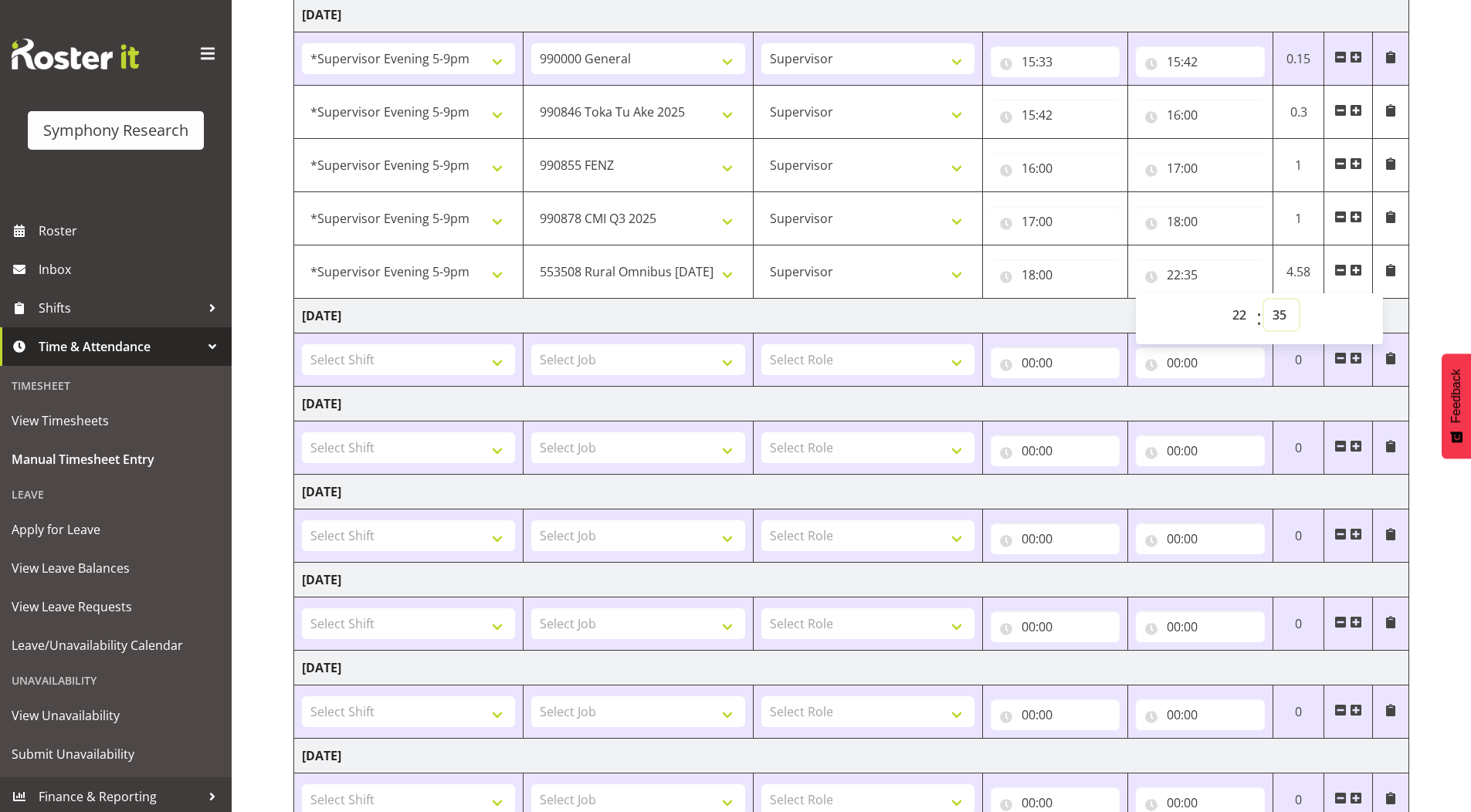
scroll to position [359, 0]
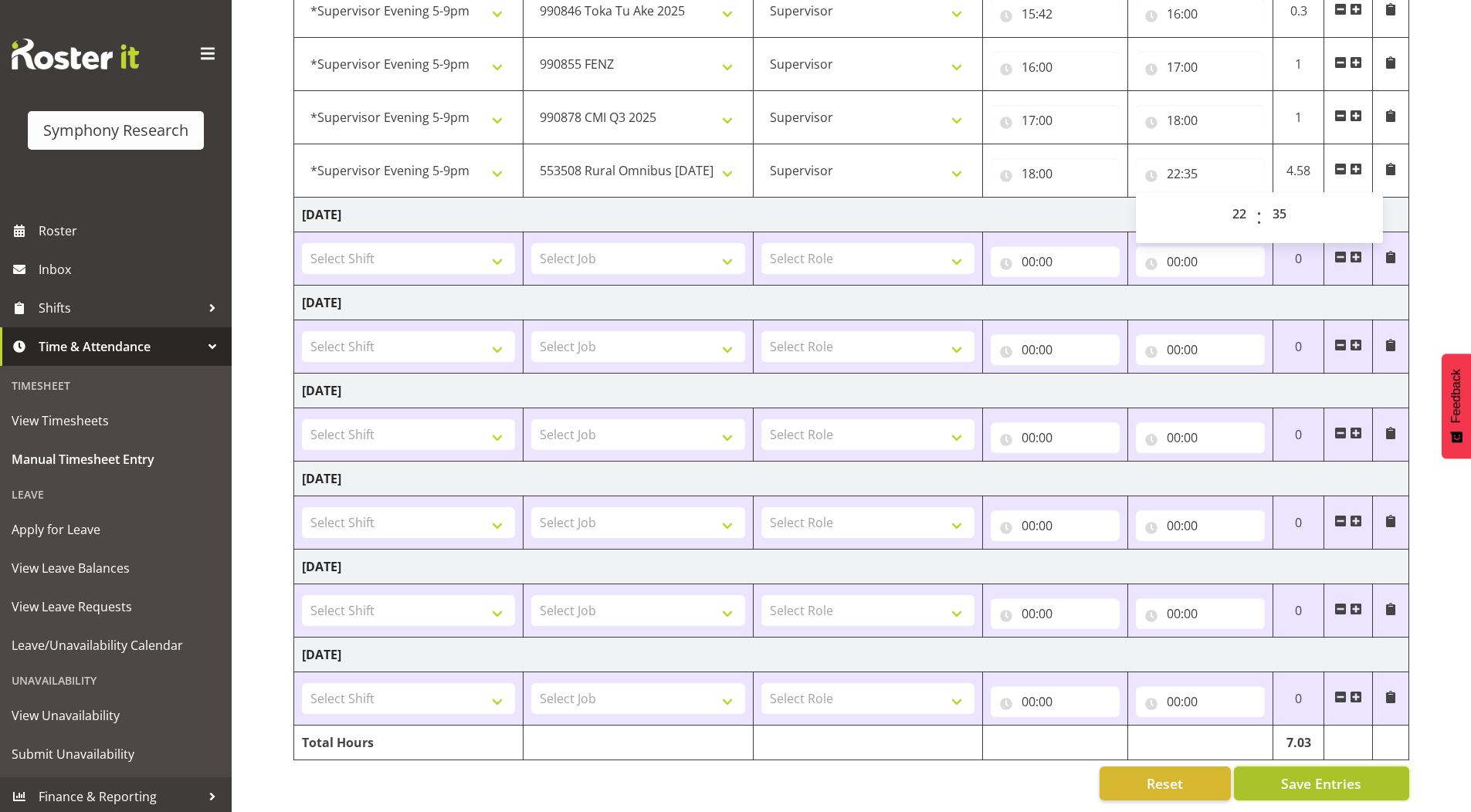
click at [1266, 775] on button "Save Entries" at bounding box center [1322, 784] width 175 height 34
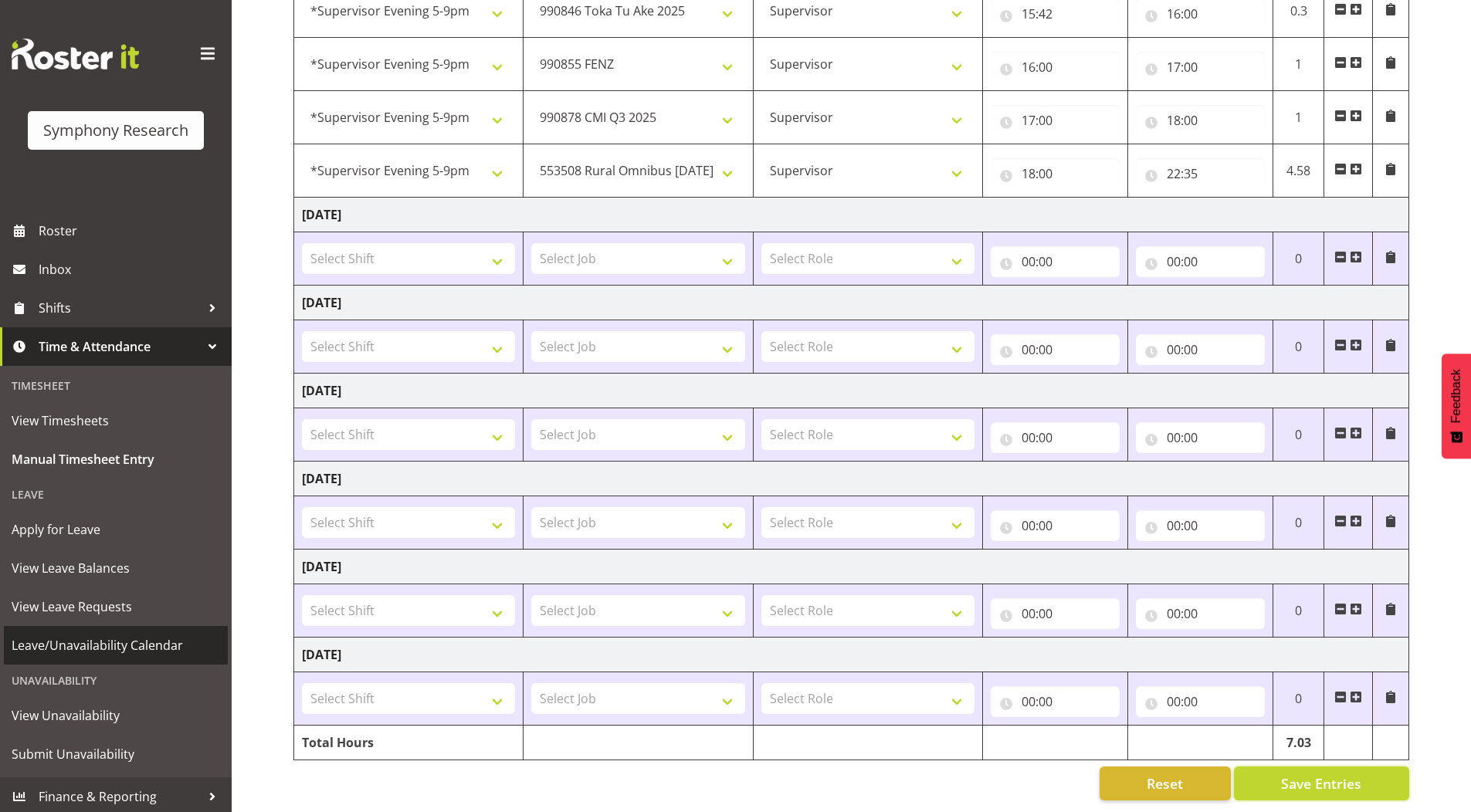
select select "9426"
type input "15:42"
type input "16:00"
select select "9636"
type input "16:00"
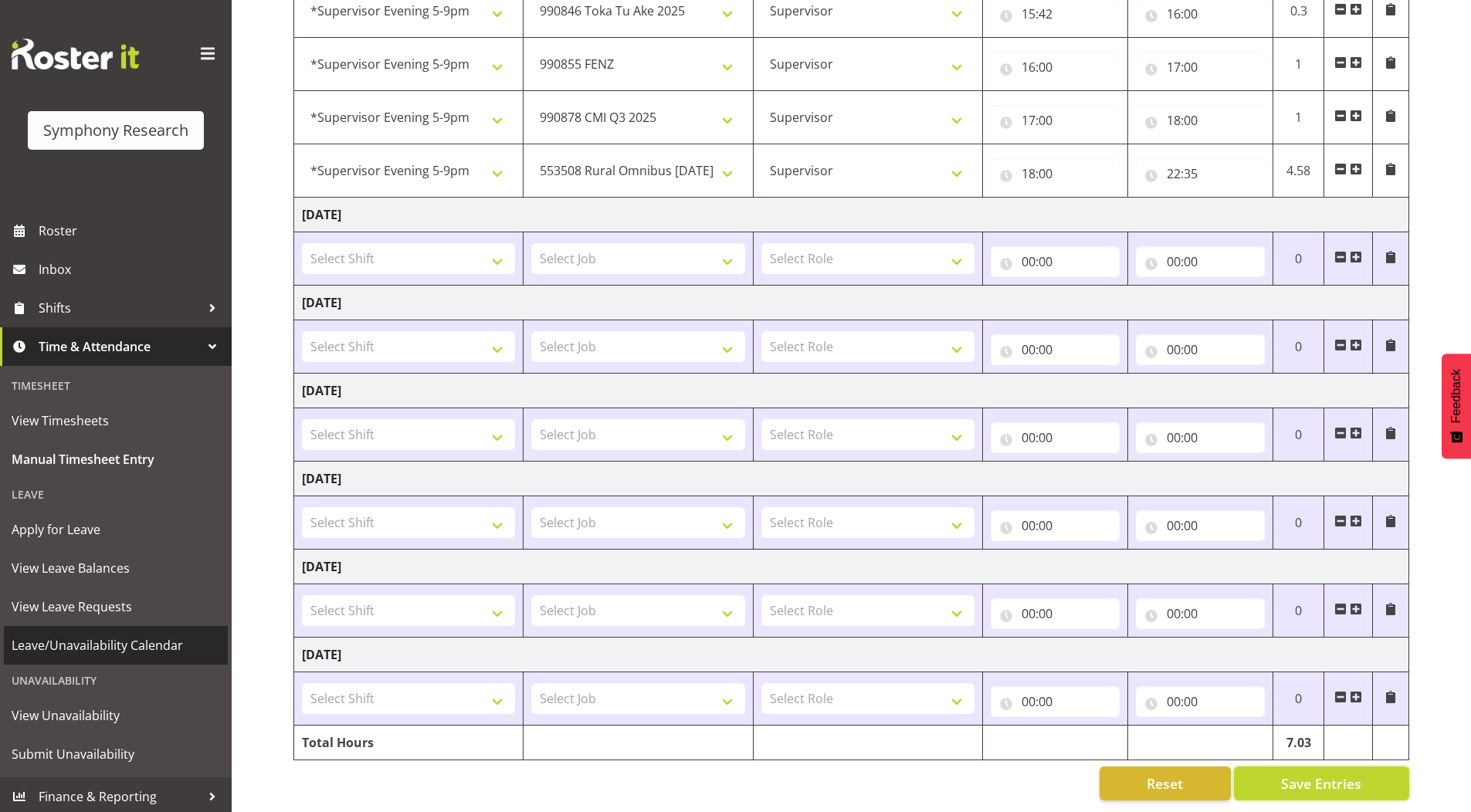
type input "17:00"
select select "10239"
type input "17:00"
type input "18:00"
select select "10536"
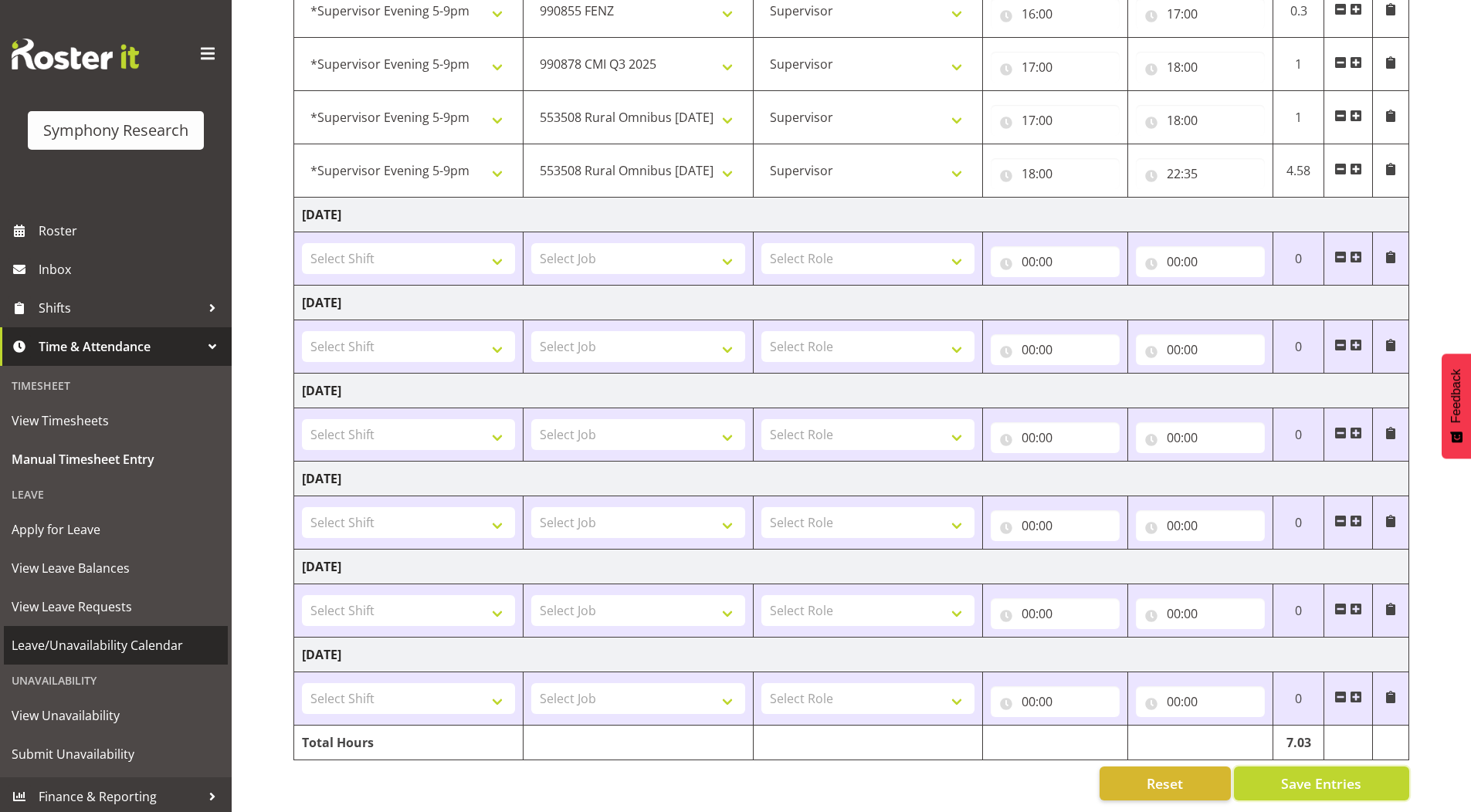
type input "18:00"
type input "22:35"
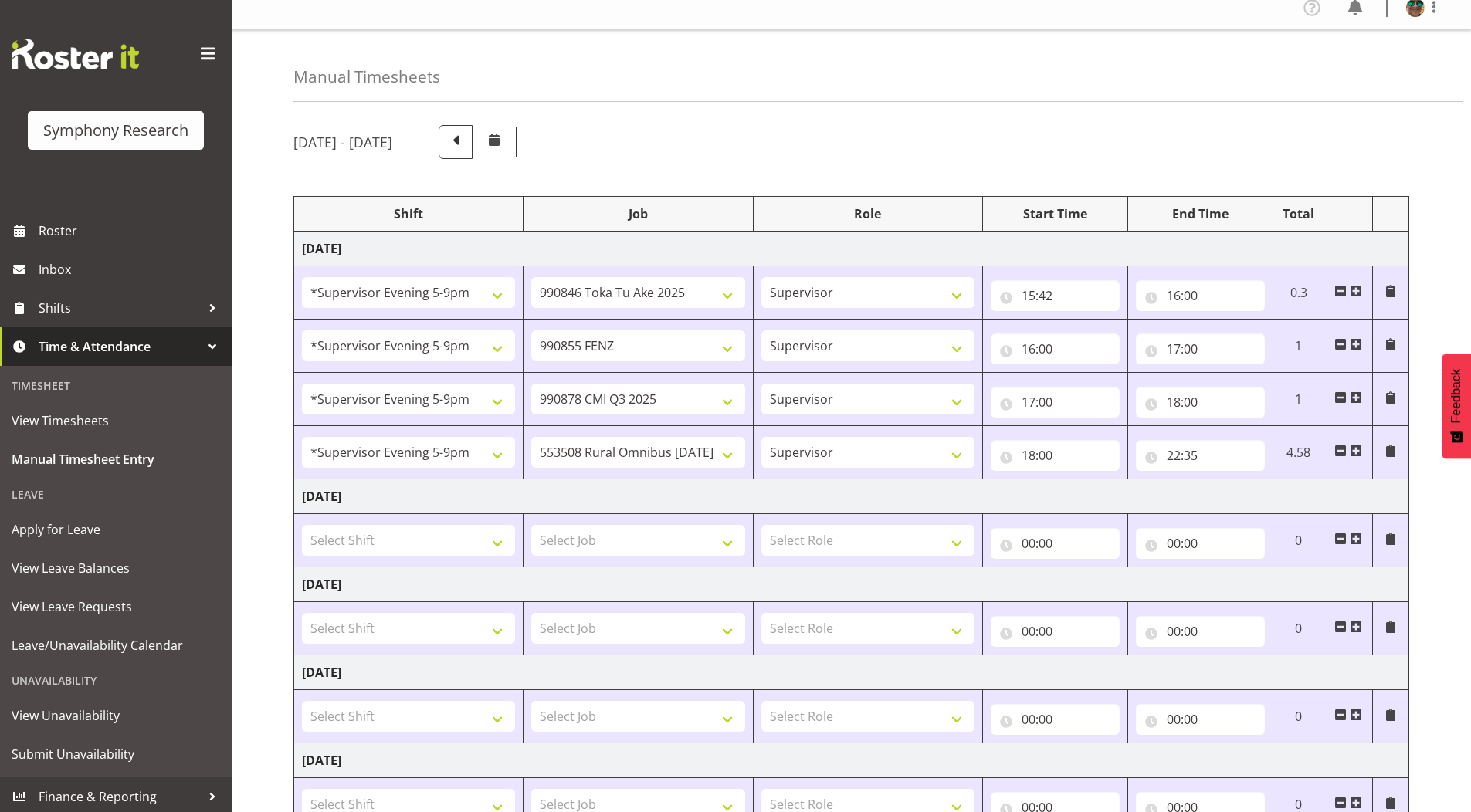
scroll to position [0, 0]
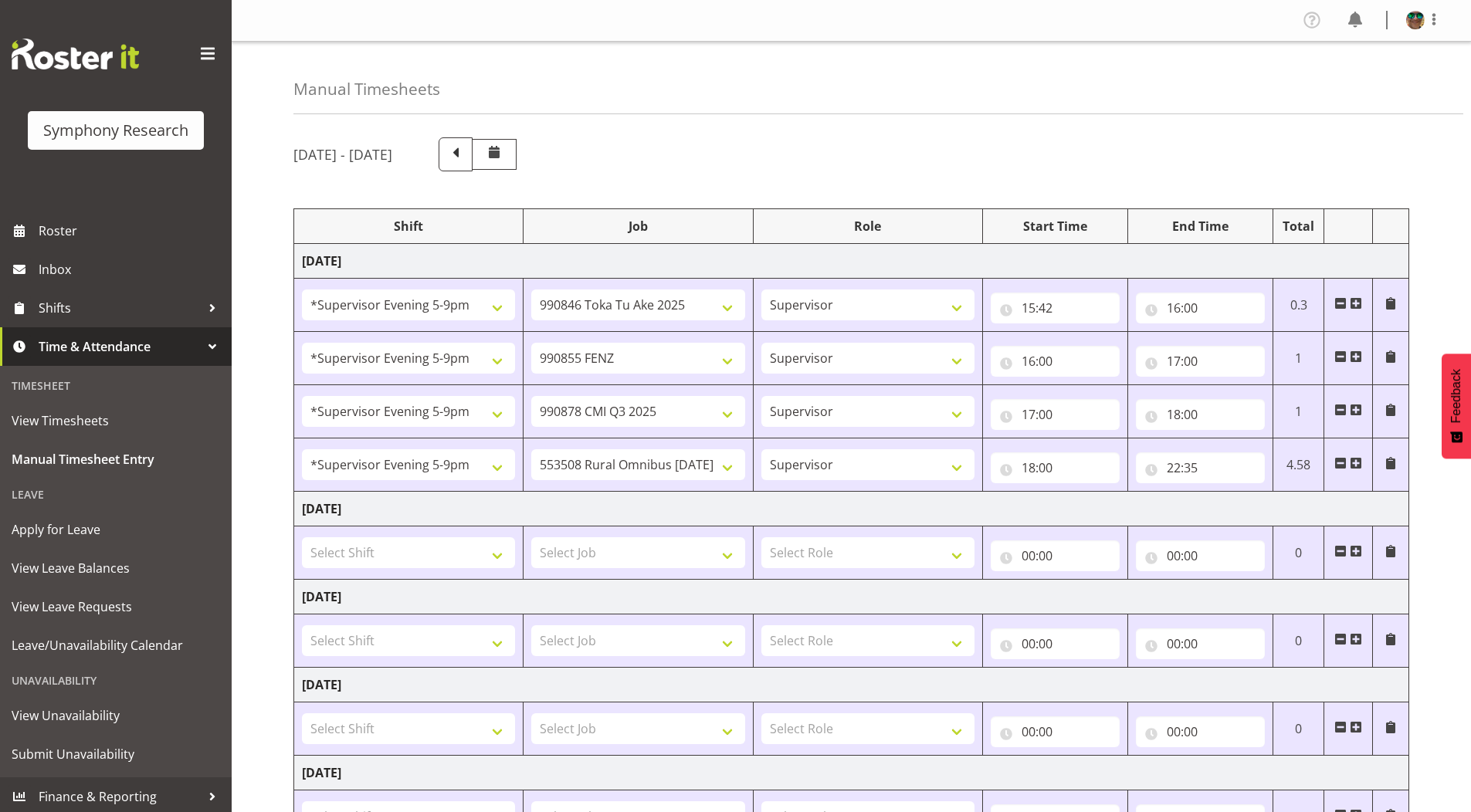
drag, startPoint x: 1435, startPoint y: 193, endPoint x: 1380, endPoint y: 139, distance: 77.1
click at [1435, 193] on div "[DATE] - [DATE] Shift Job Role Start Time End Time Total [DATE] !!Project Brief…" at bounding box center [883, 616] width 1178 height 981
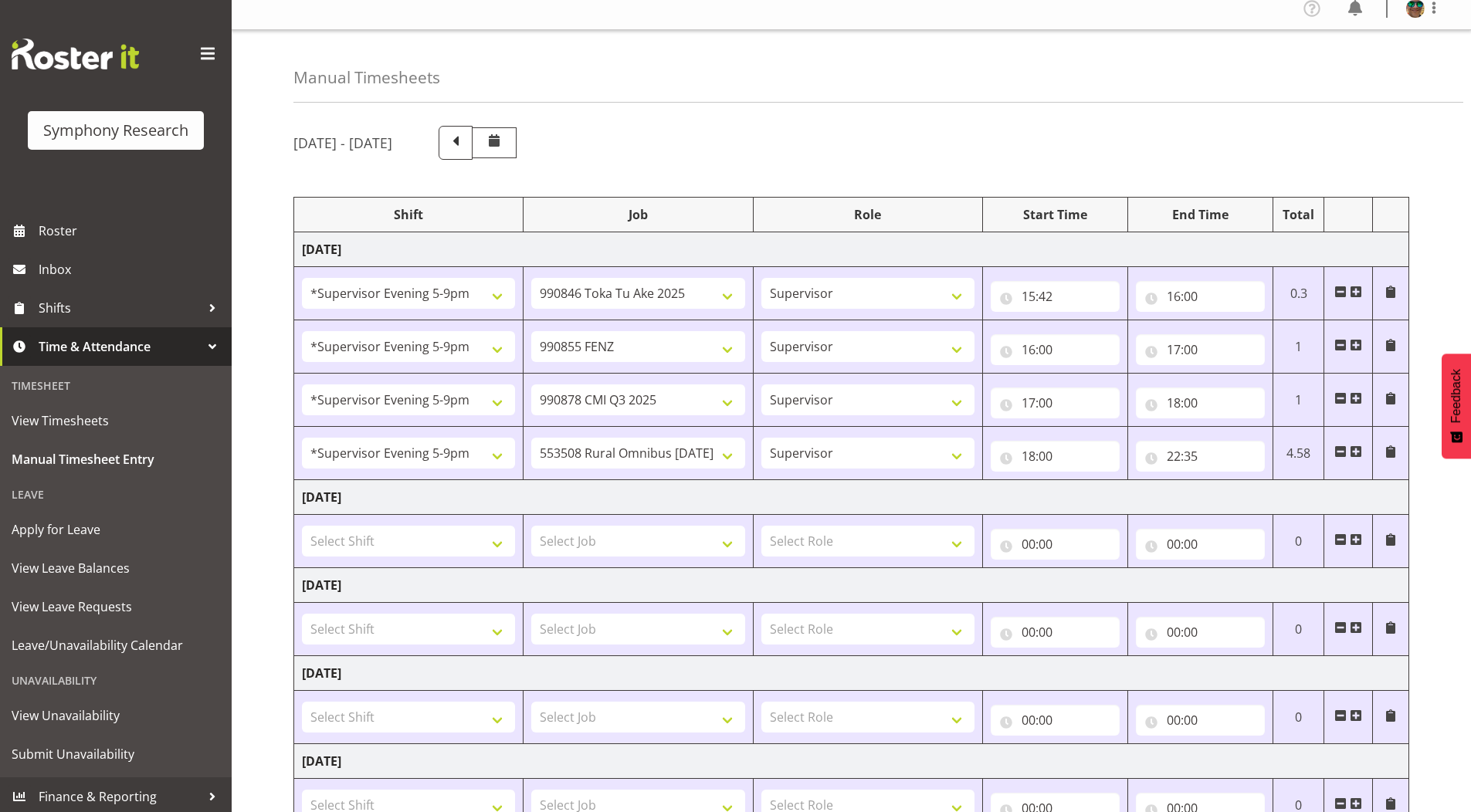
scroll to position [306, 0]
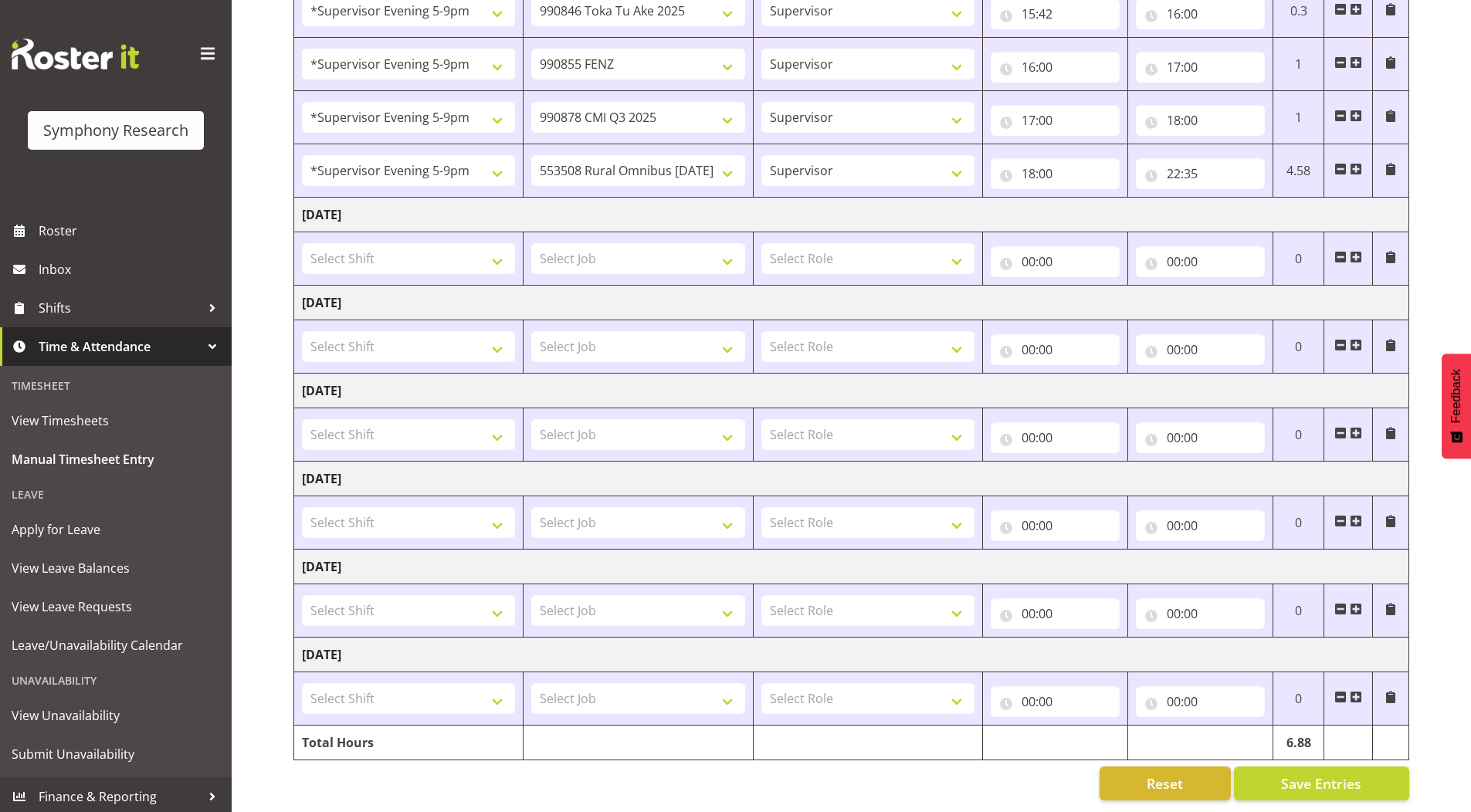
drag, startPoint x: 1187, startPoint y: 624, endPoint x: 1259, endPoint y: 741, distance: 137.4
click at [1263, 784] on button "Save Entries" at bounding box center [1322, 784] width 175 height 34
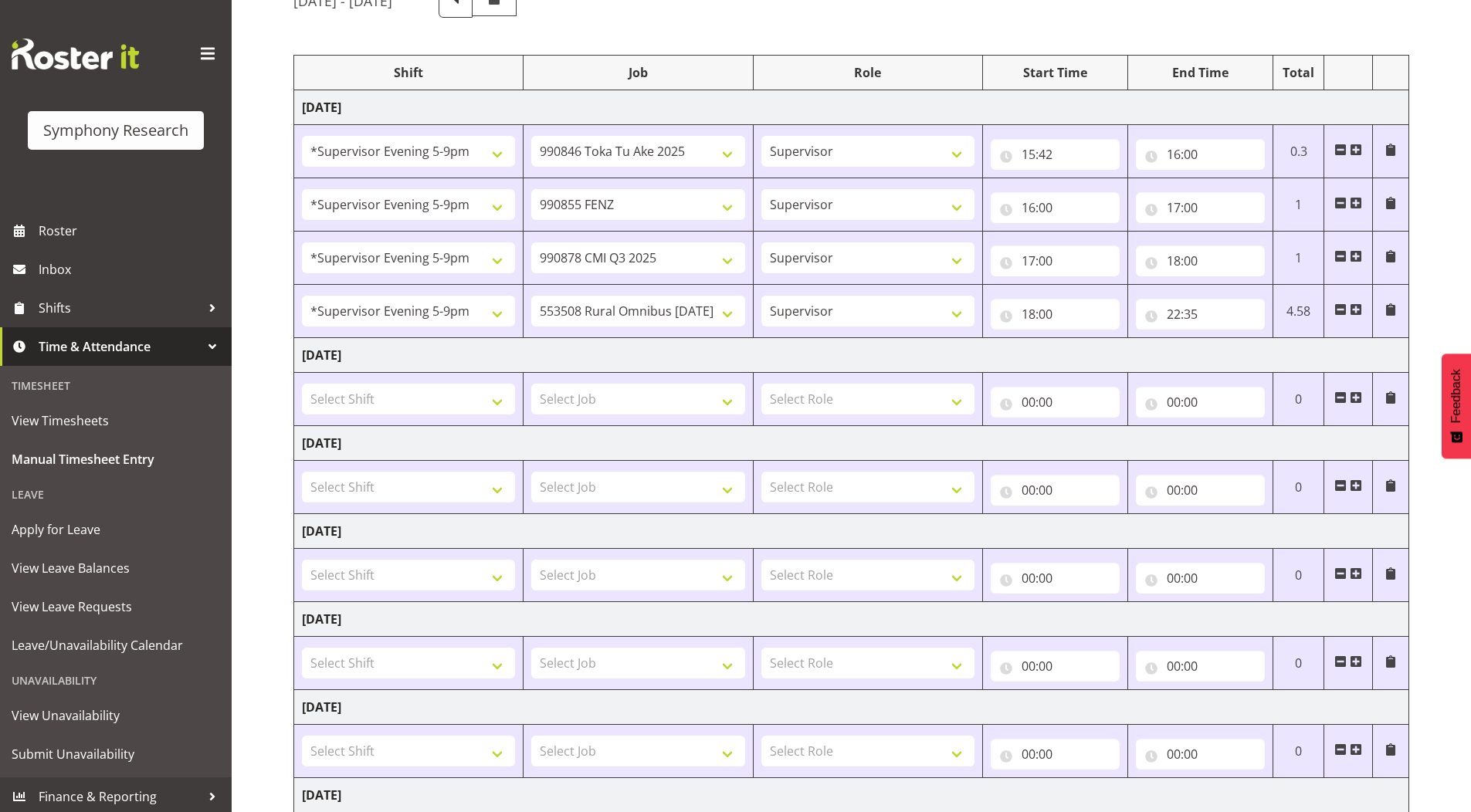
scroll to position [0, 0]
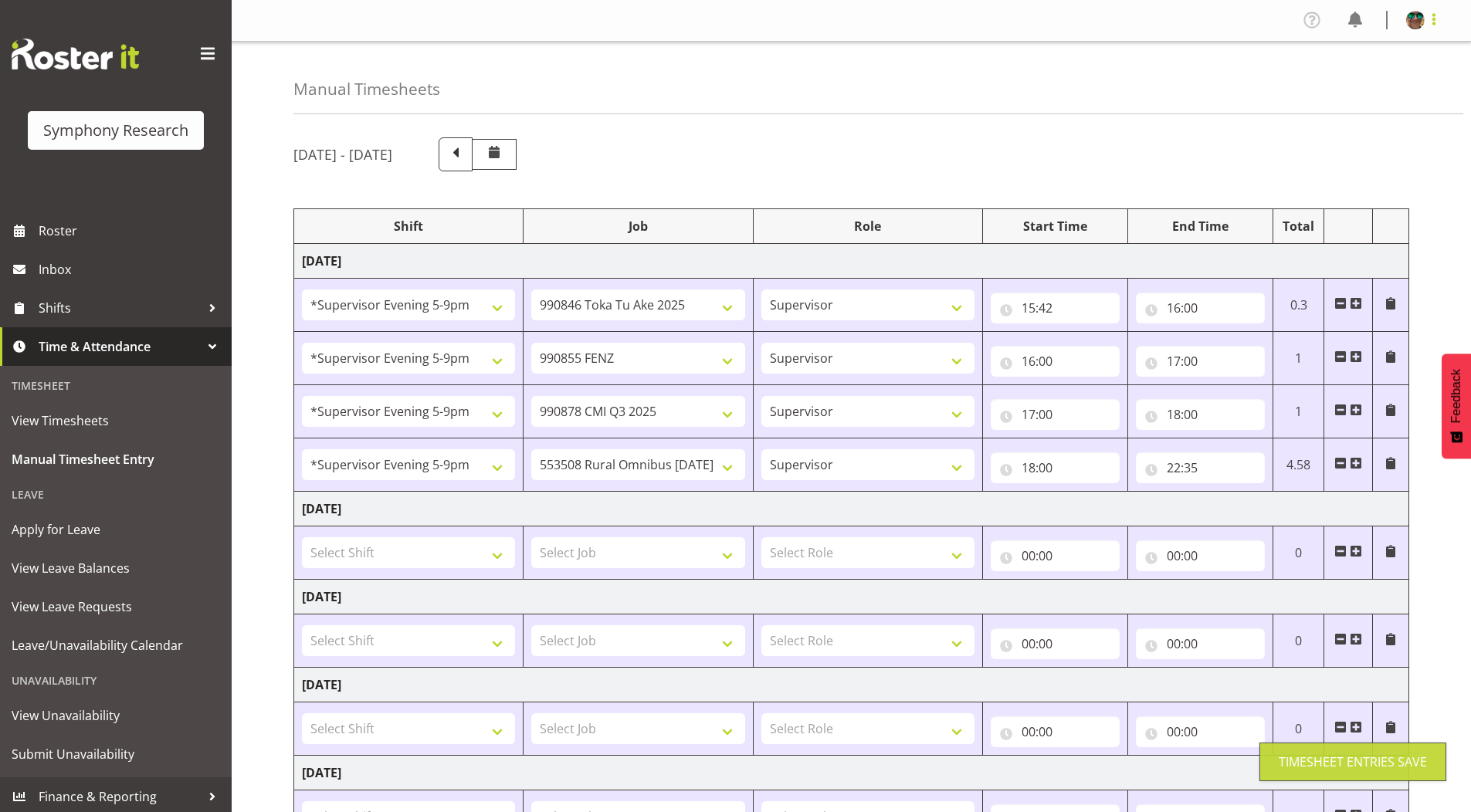
click at [1435, 19] on span at bounding box center [1435, 19] width 19 height 19
click at [1341, 75] on link "Log Out" at bounding box center [1369, 81] width 148 height 28
